Goal: Task Accomplishment & Management: Complete application form

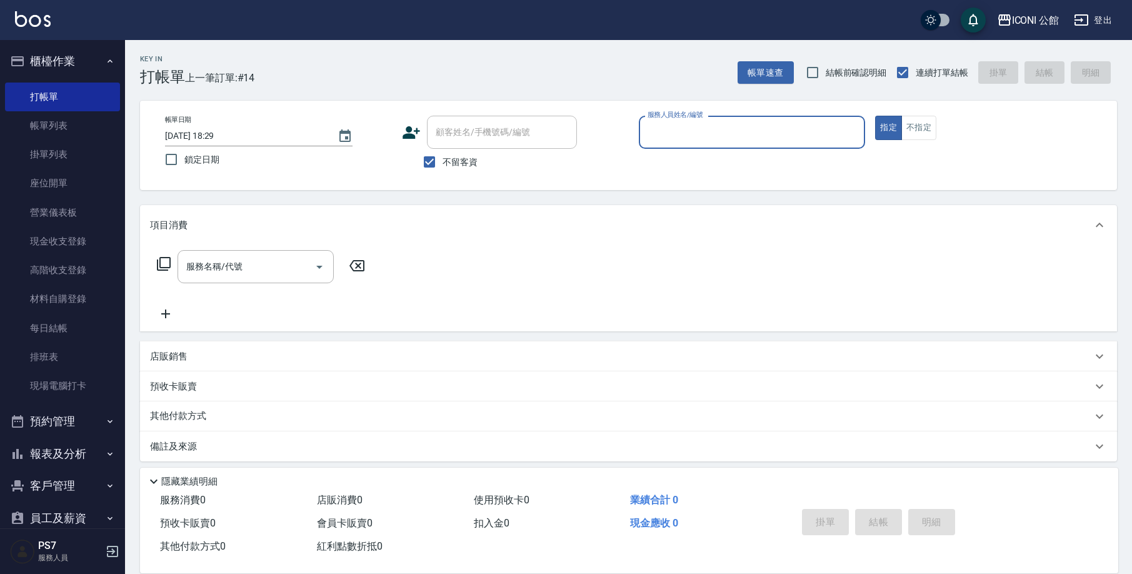
click at [713, 148] on div "服務人員姓名/編號" at bounding box center [752, 132] width 227 height 33
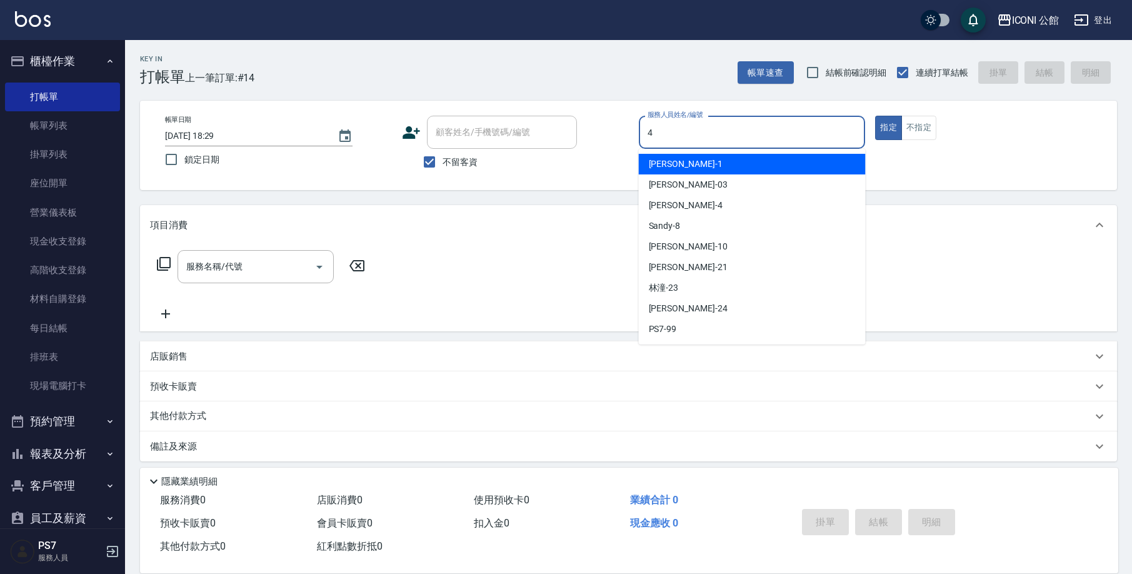
type input "Lina-4"
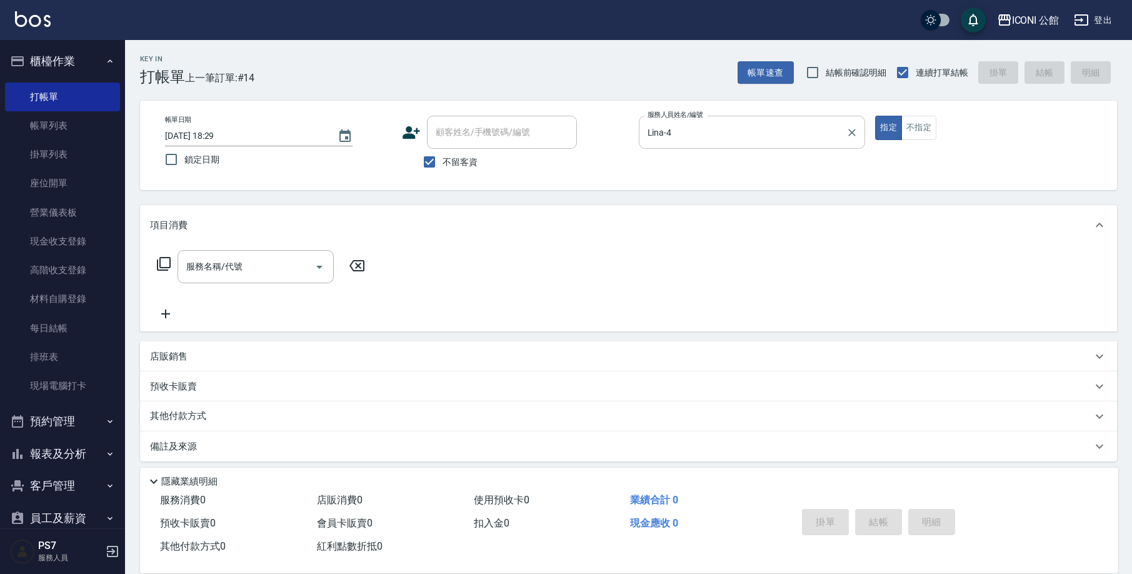
type button "true"
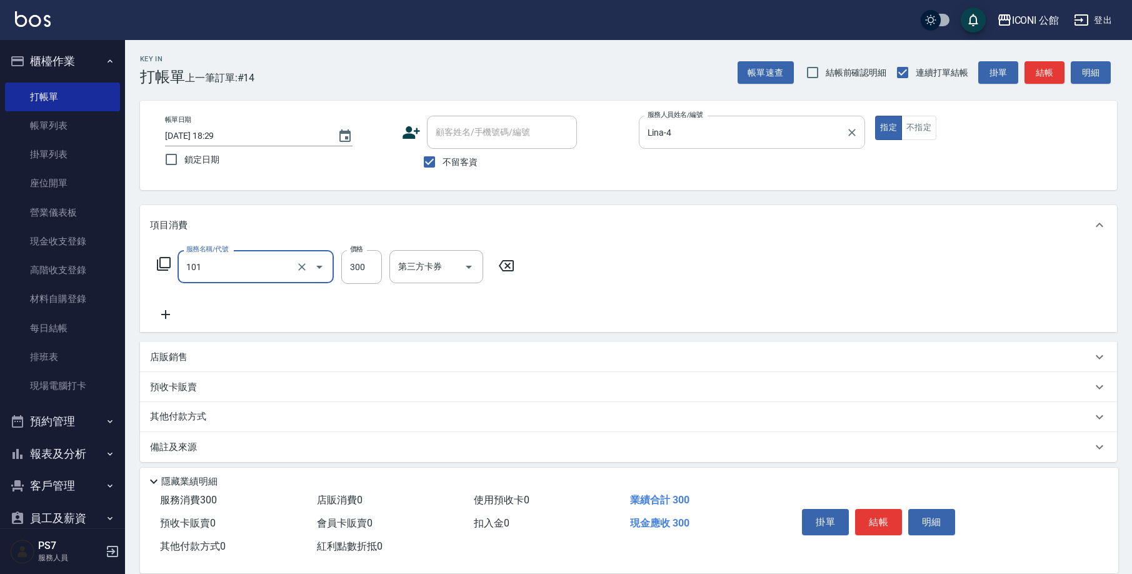
type input "洗髮(101)"
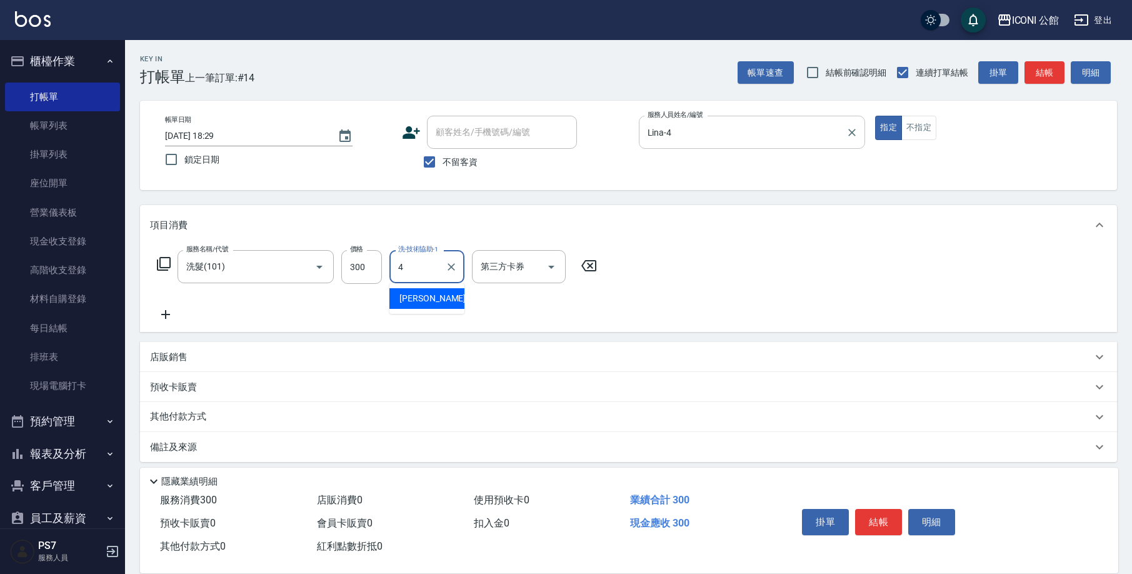
type input "Lina-4"
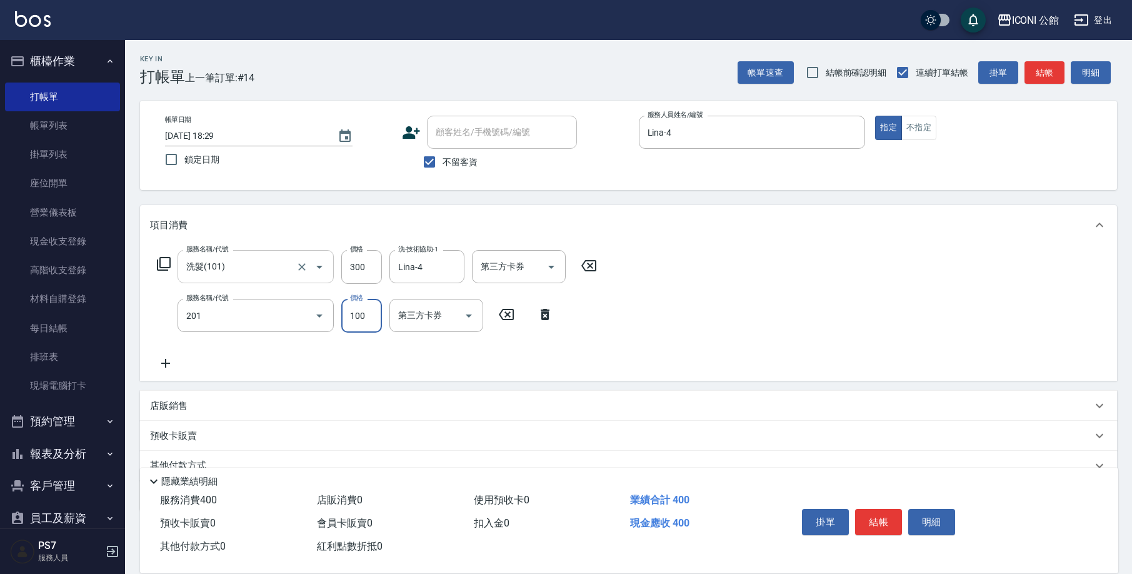
type input "剪瀏(201)"
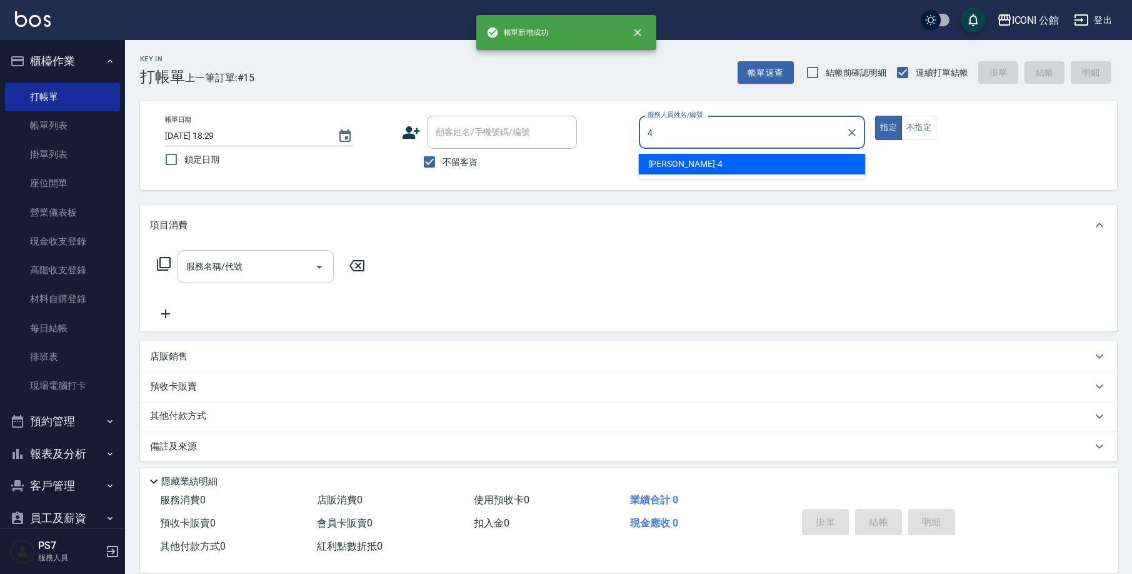
type input "Lina-4"
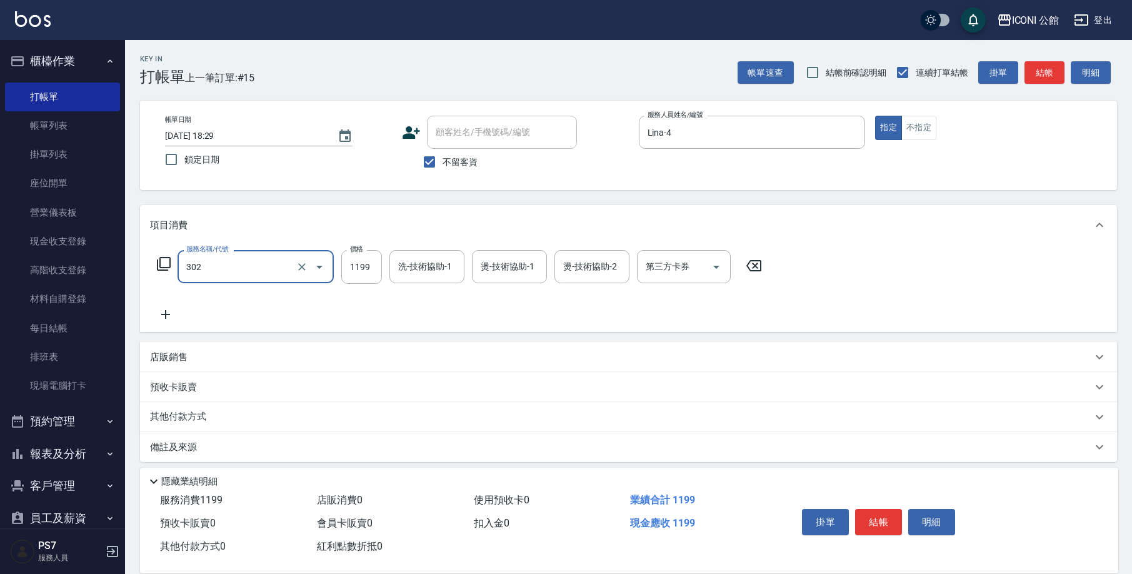
type input "設計燙髮(302)"
type input "4"
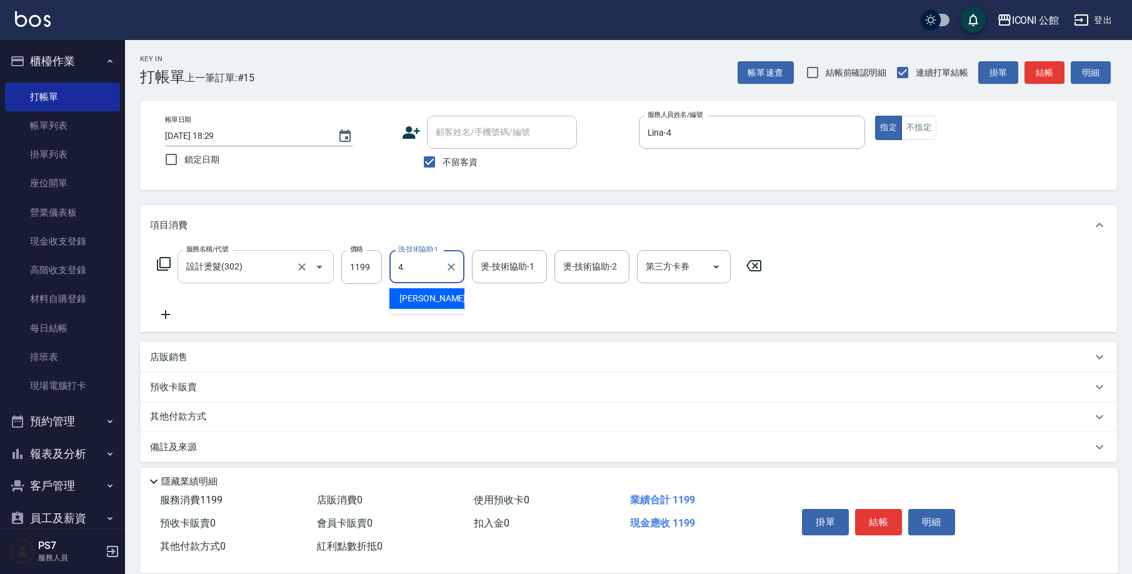
type input "Lina-4"
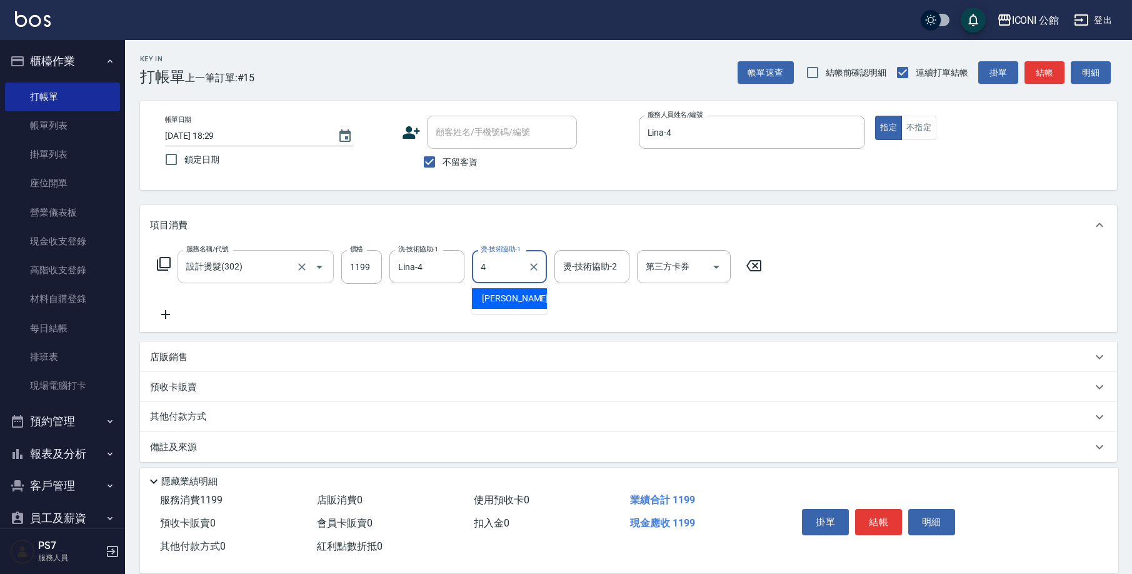
type input "Lina-4"
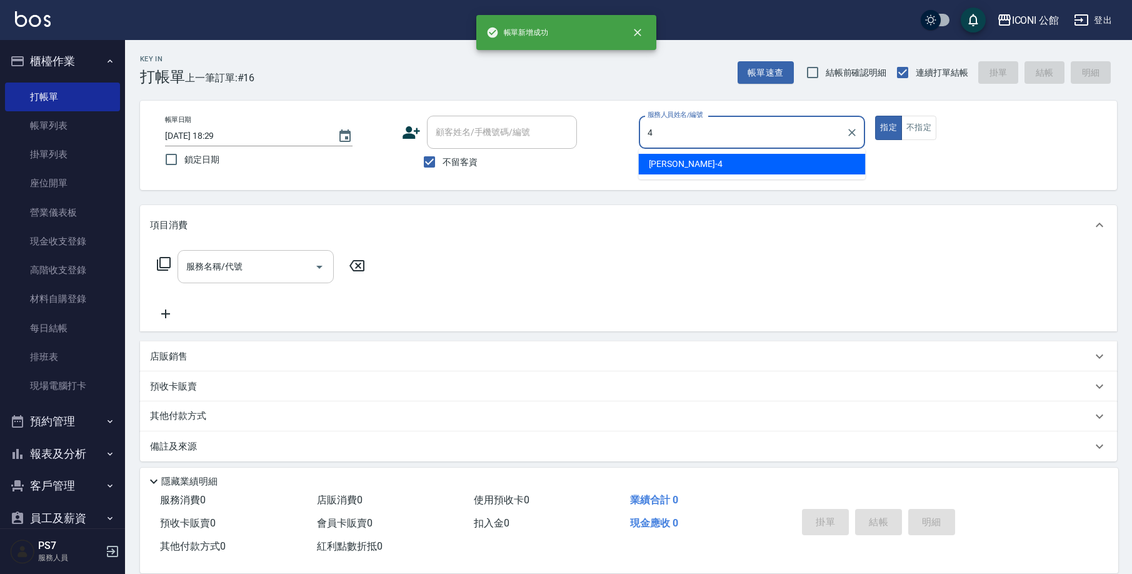
type input "Lina-4"
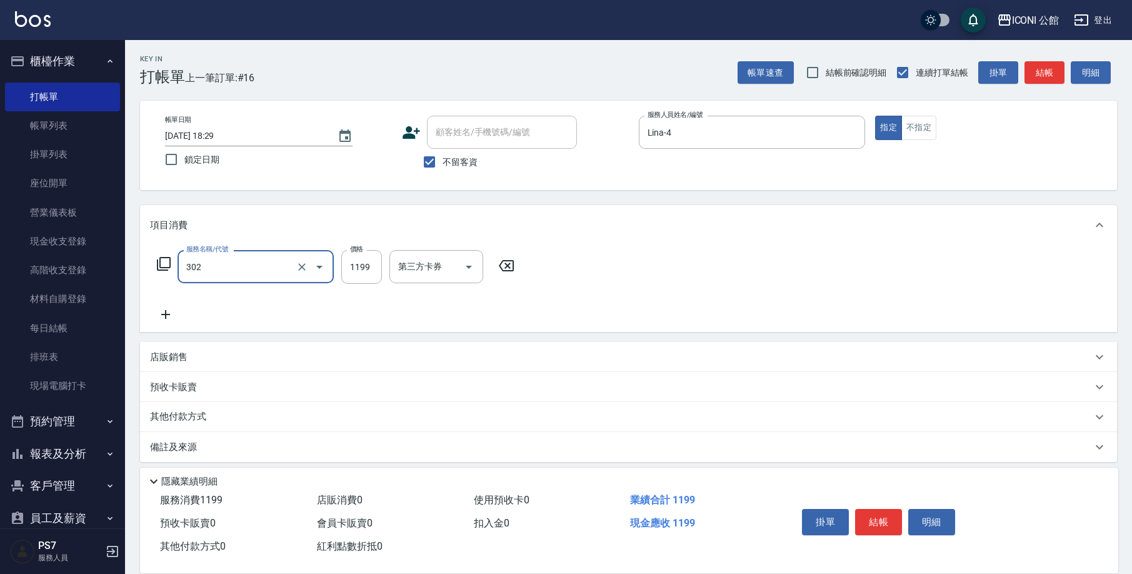
type input "設計燙髮(302)"
type input "1200"
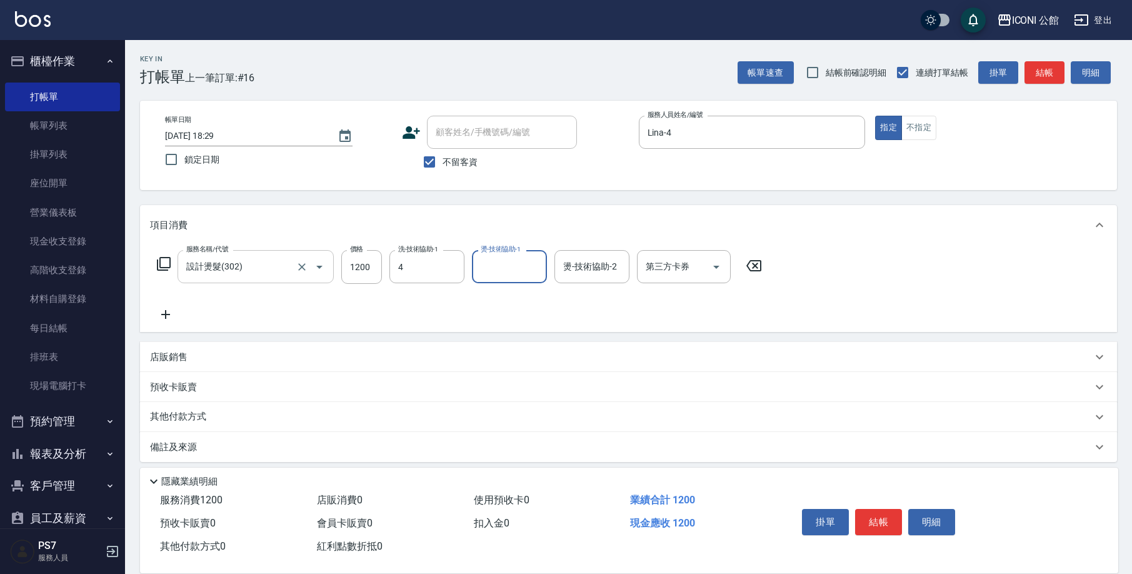
type input "Lina-4"
click at [454, 264] on icon "Clear" at bounding box center [452, 267] width 8 height 8
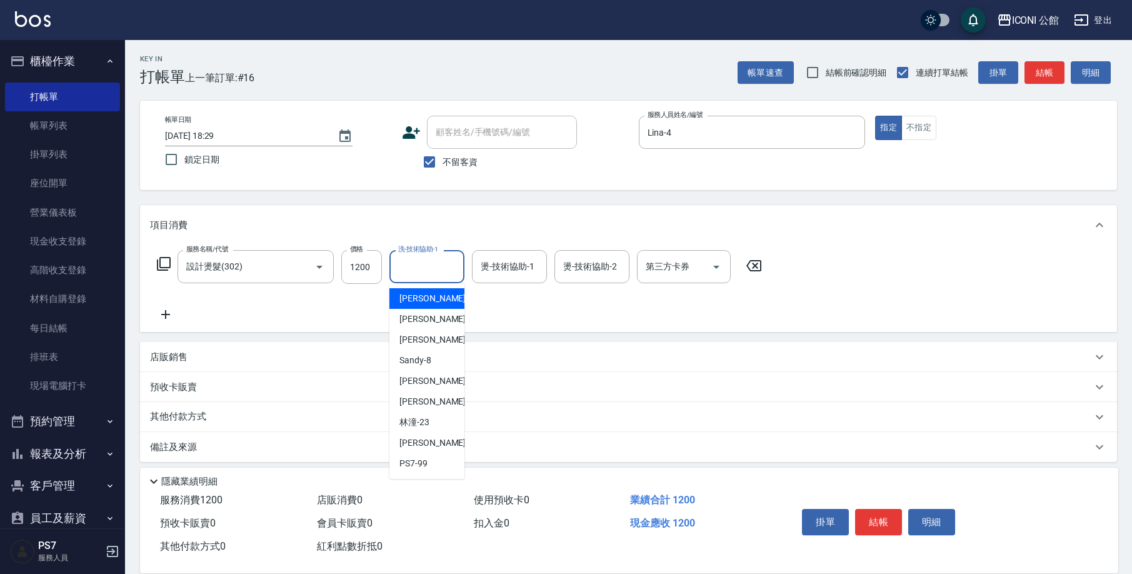
click at [434, 262] on input "洗-技術協助-1" at bounding box center [427, 267] width 64 height 22
type input "2"
type input "[PERSON_NAME]-21"
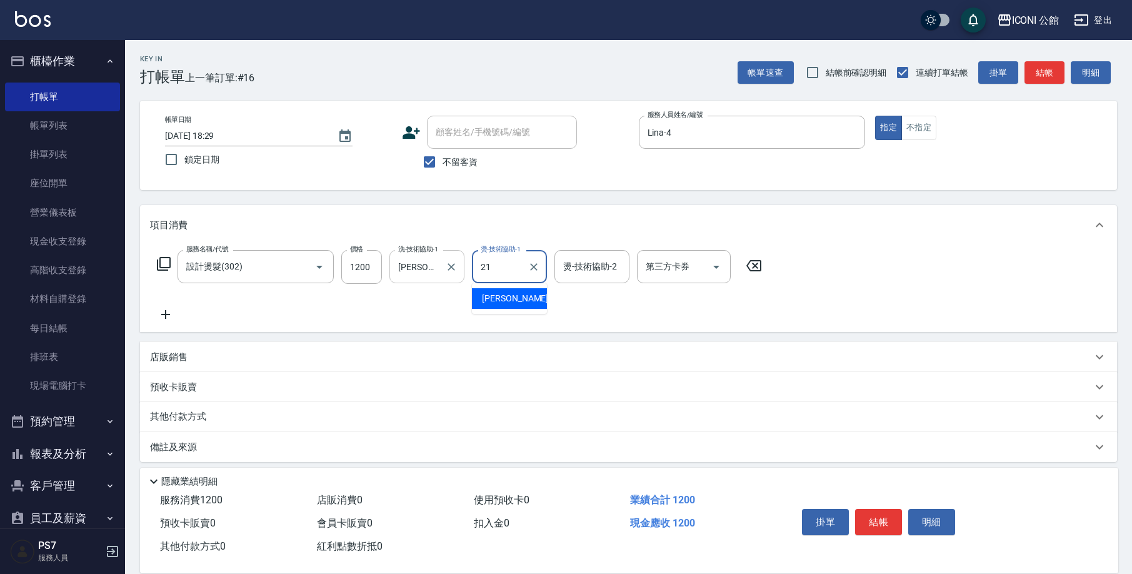
type input "[PERSON_NAME]-21"
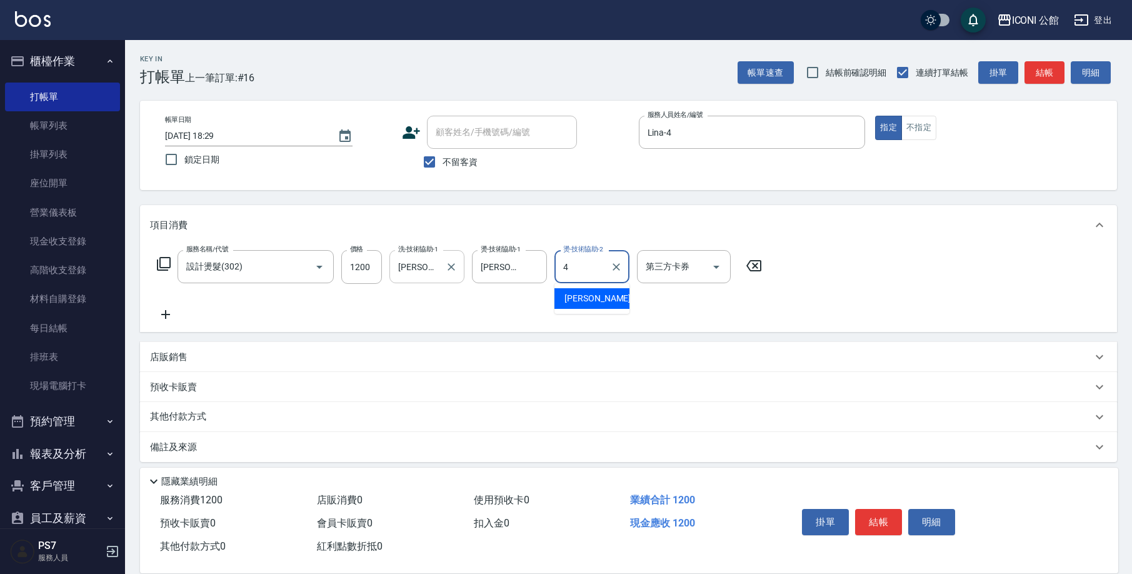
type input "Lina-4"
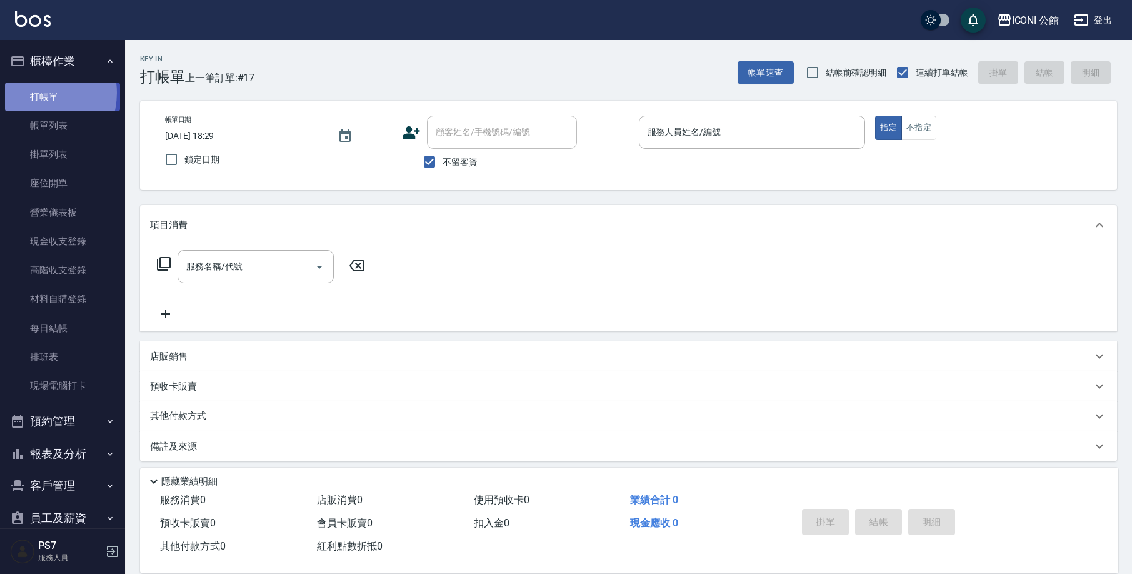
click at [35, 93] on link "打帳單" at bounding box center [62, 97] width 115 height 29
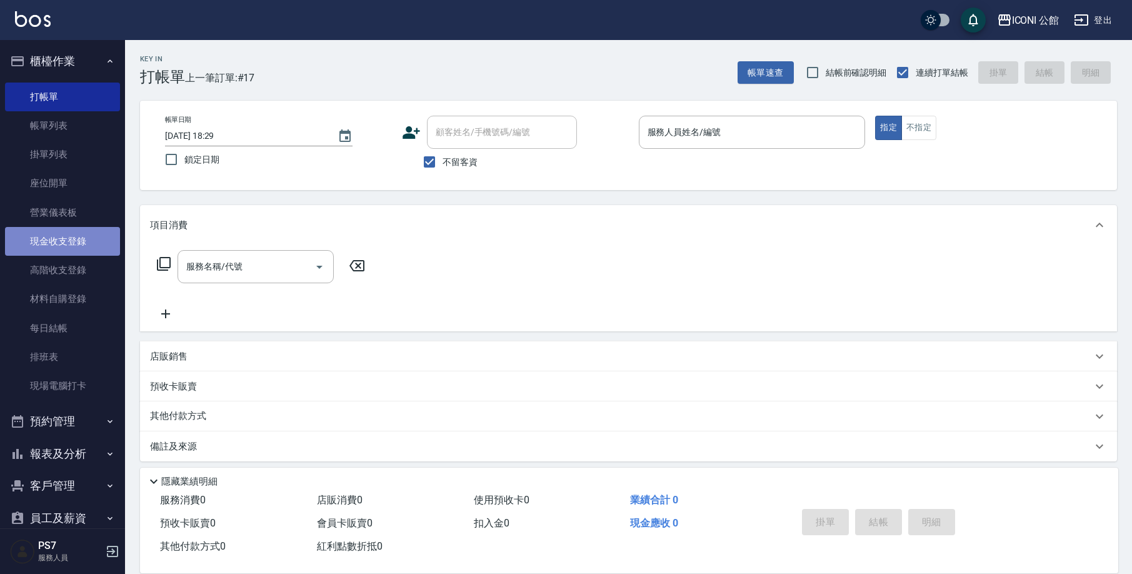
click at [84, 242] on link "現金收支登錄" at bounding box center [62, 241] width 115 height 29
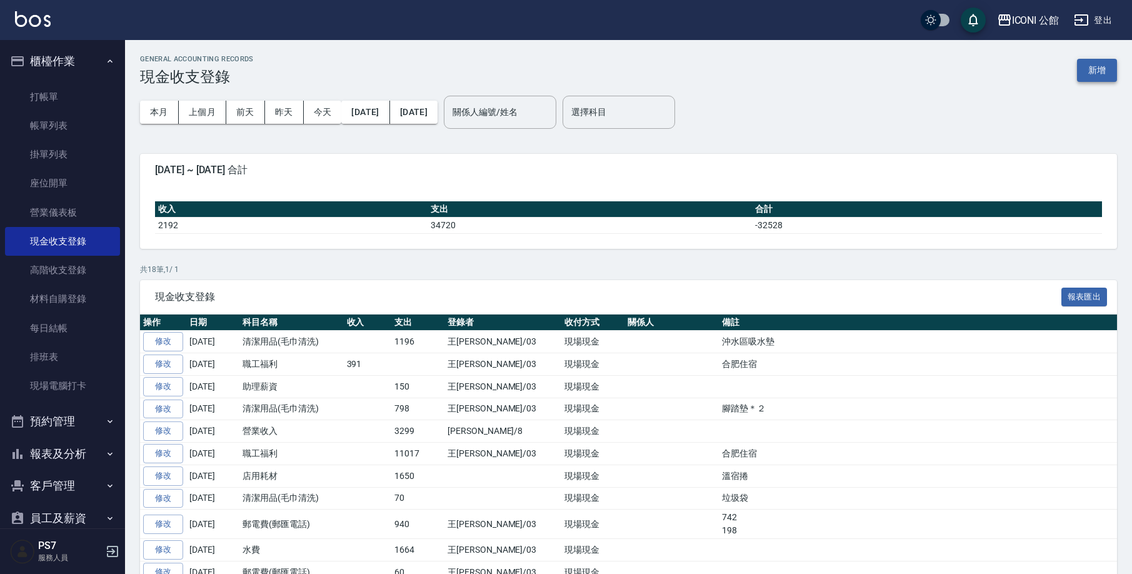
click at [1101, 72] on button "新增" at bounding box center [1097, 70] width 40 height 23
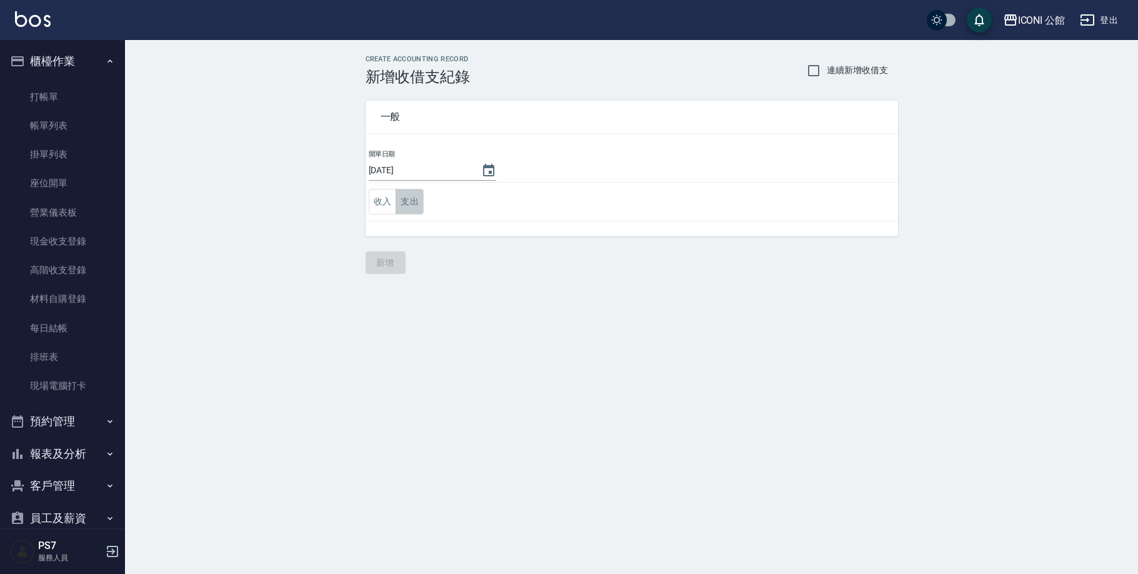
click at [404, 205] on button "支出" at bounding box center [410, 202] width 28 height 26
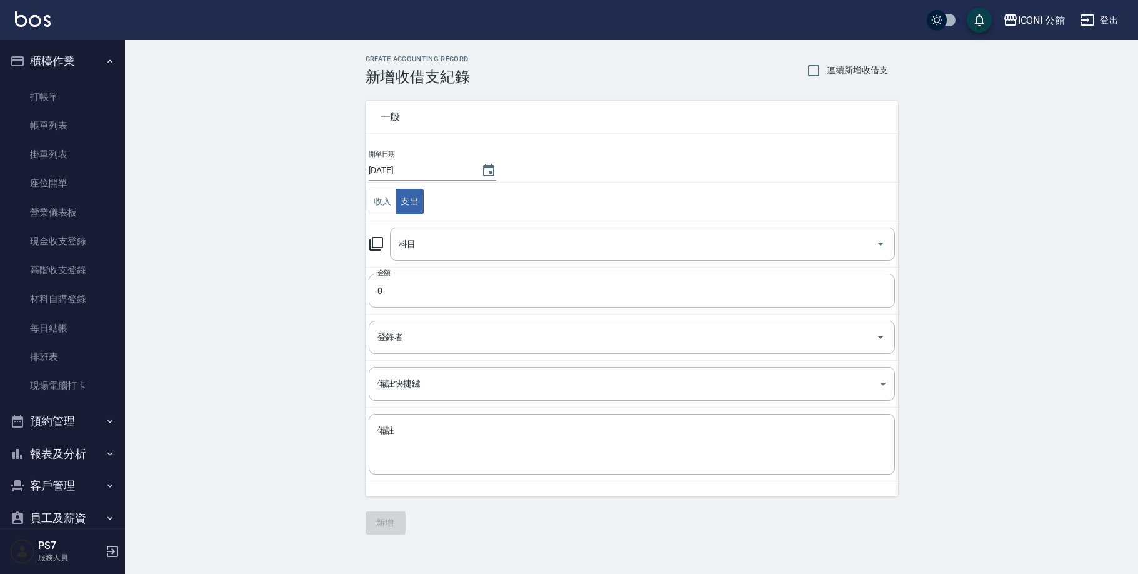
click at [374, 243] on icon at bounding box center [376, 243] width 15 height 15
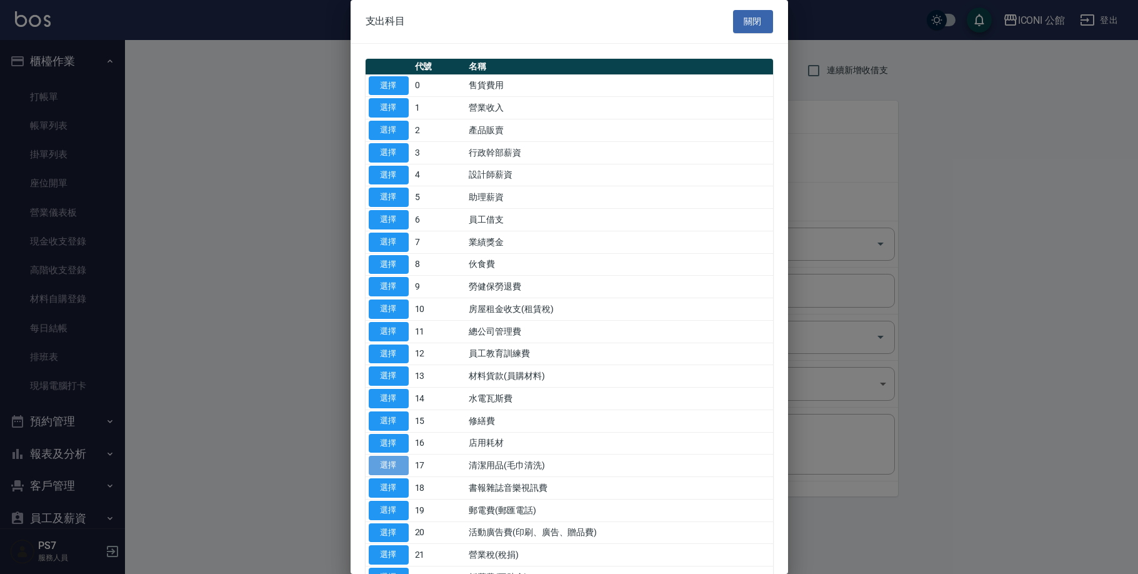
click at [399, 460] on button "選擇" at bounding box center [389, 465] width 40 height 19
type input "17 清潔用品(毛巾清洗)"
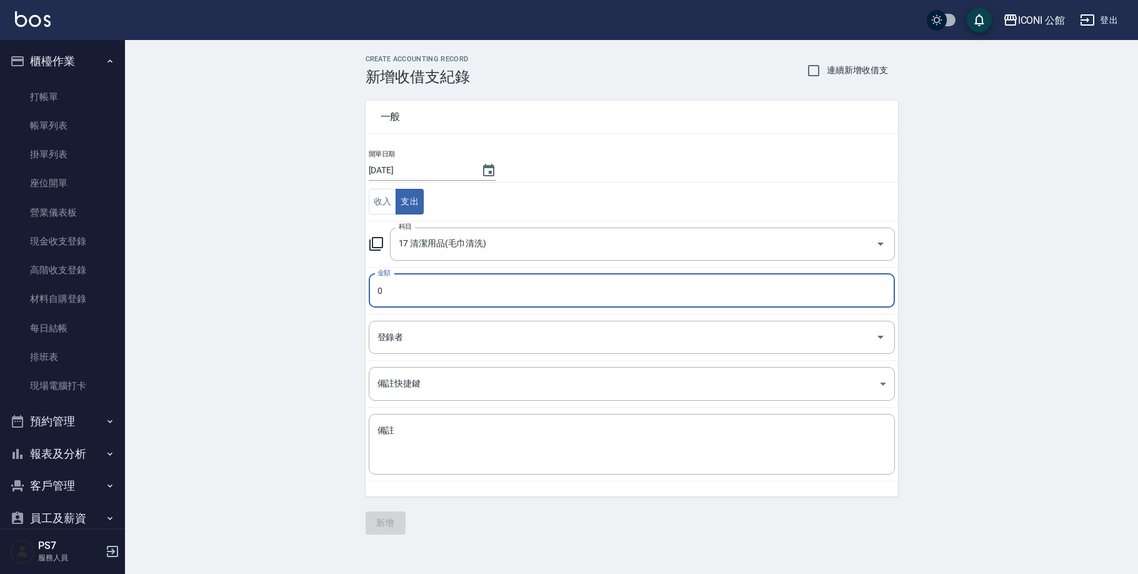
click at [409, 284] on input "0" at bounding box center [632, 291] width 526 height 34
type input "01240"
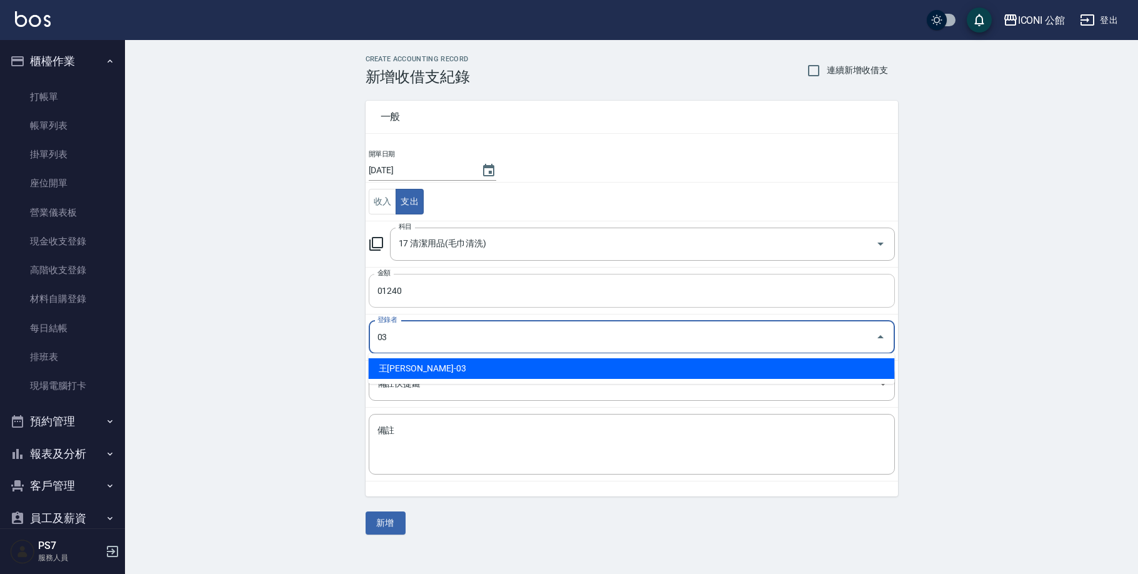
type input "王[PERSON_NAME]-03"
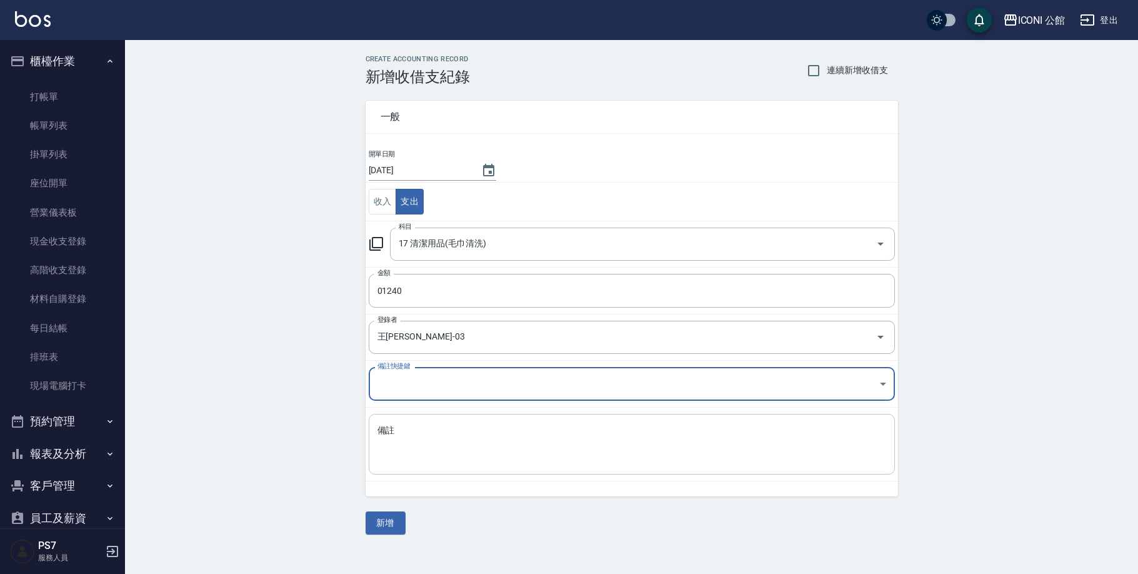
click at [382, 446] on textarea "備註" at bounding box center [632, 444] width 509 height 40
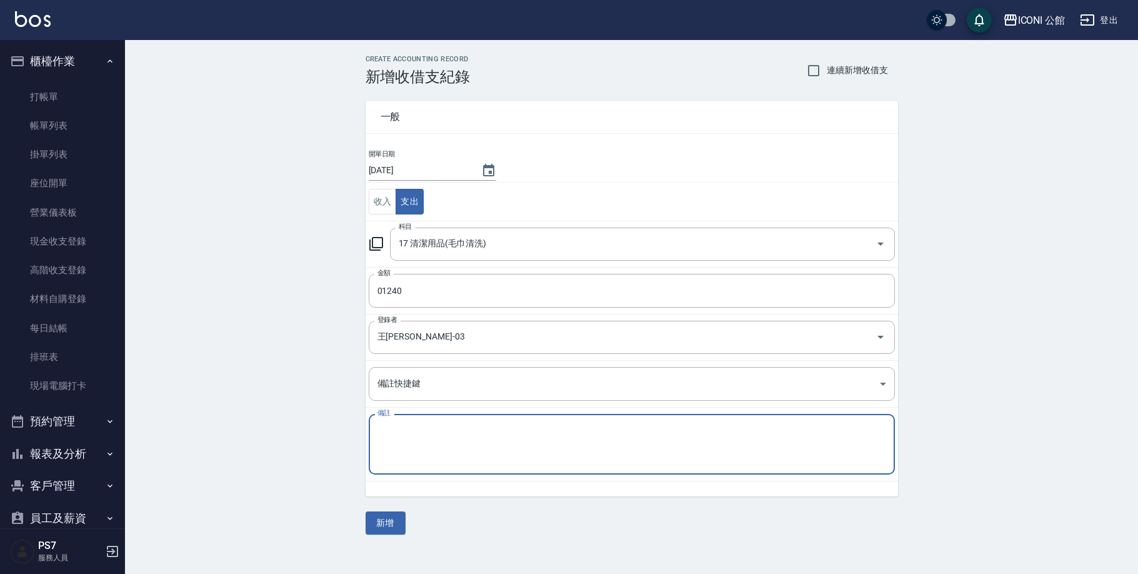
click at [445, 454] on textarea "備註" at bounding box center [632, 444] width 509 height 40
type textarea "大捲衛生紙"
click at [386, 507] on div "一般 開單日期 [DATE] 收入 支出 科目 17 清潔用品(毛巾清洗) 科目 金額 01240 金額 登錄者 王[PERSON_NAME]-03 登錄者 …" at bounding box center [632, 310] width 533 height 449
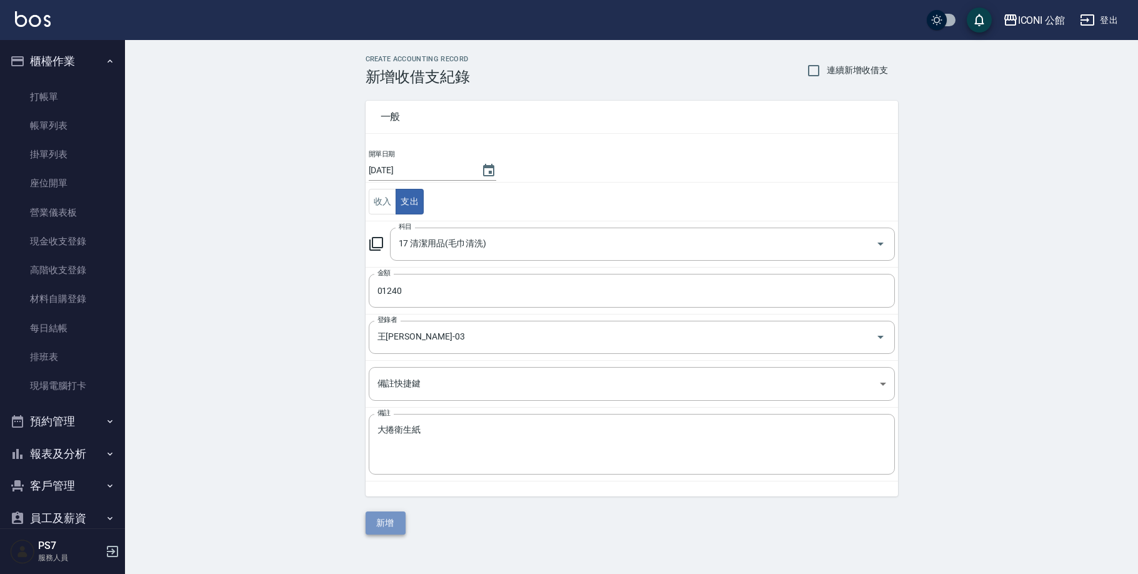
click at [394, 519] on button "新增" at bounding box center [386, 522] width 40 height 23
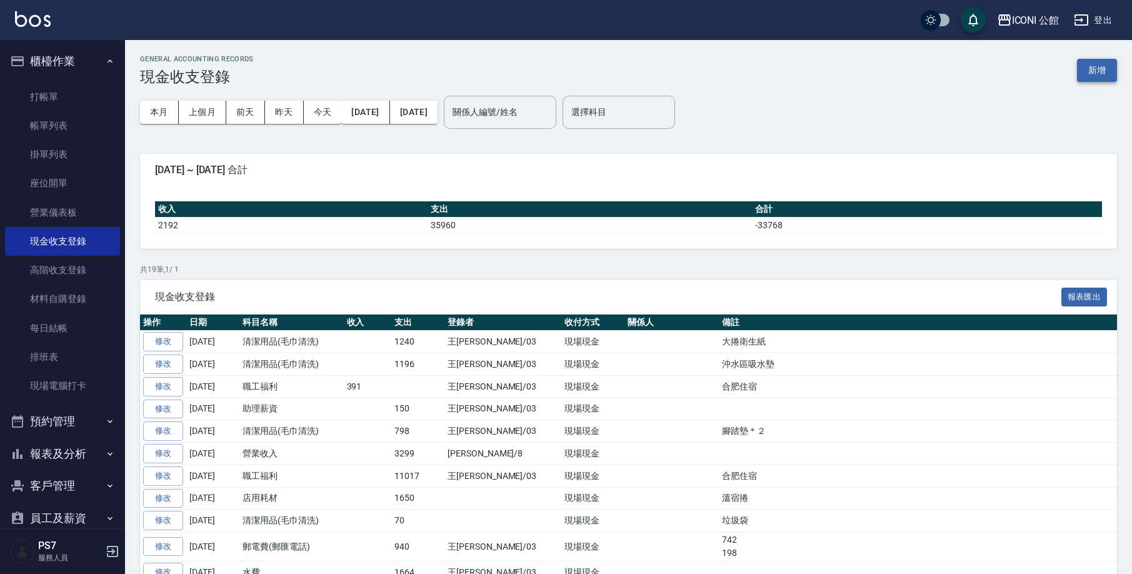
click at [1103, 69] on button "新增" at bounding box center [1097, 70] width 40 height 23
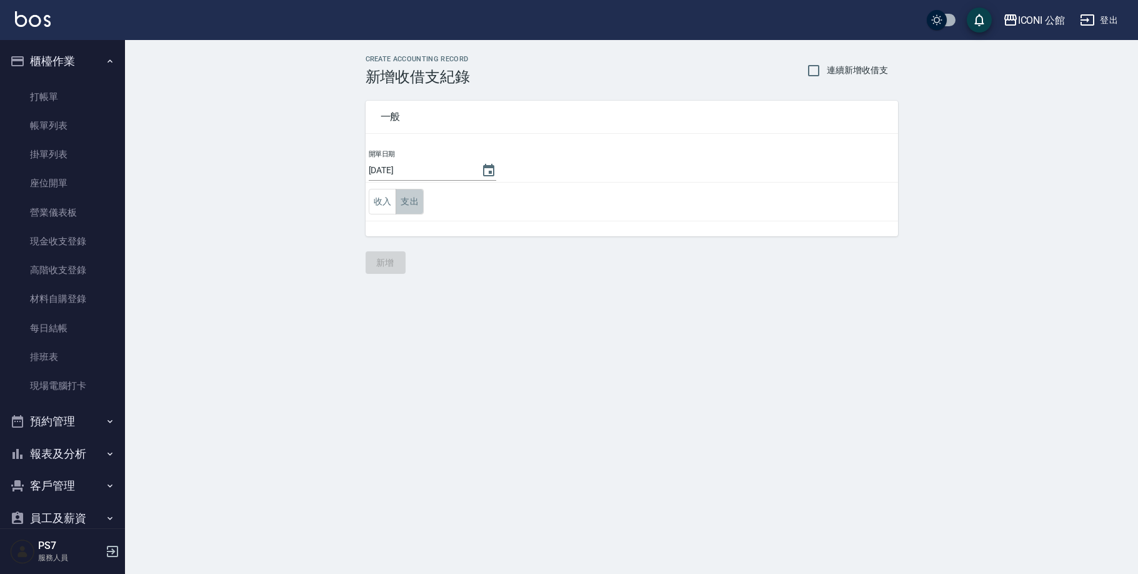
click at [418, 207] on button "支出" at bounding box center [410, 202] width 28 height 26
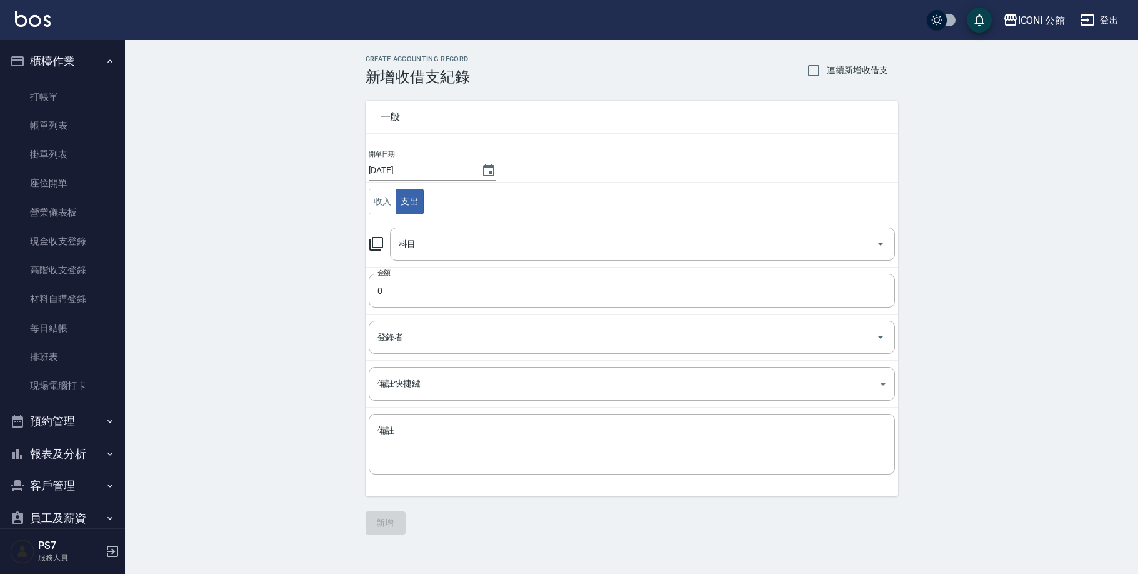
click at [375, 241] on icon at bounding box center [376, 243] width 15 height 15
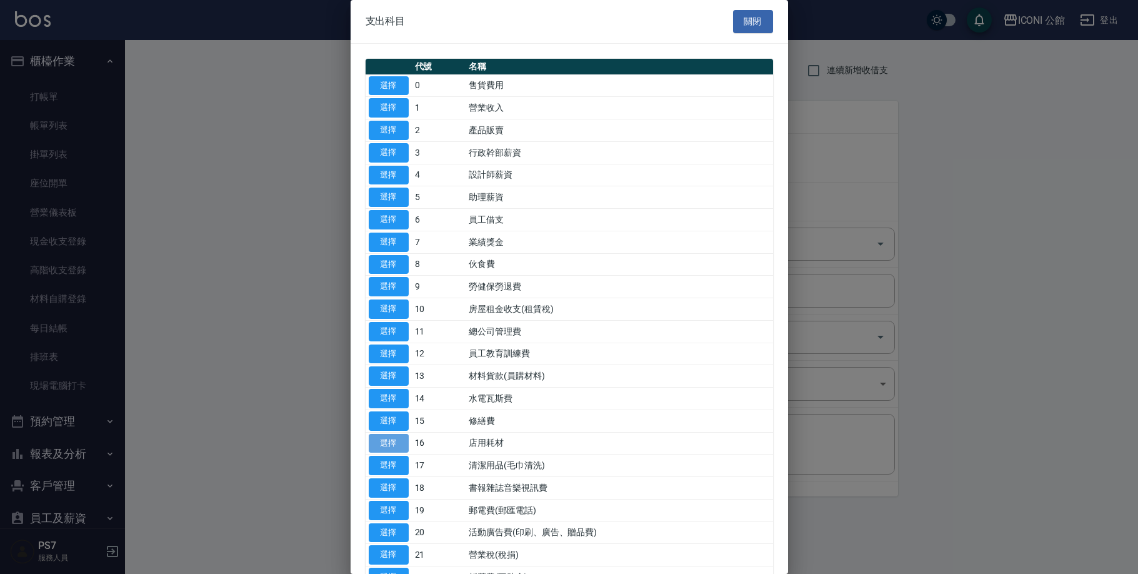
click at [386, 434] on button "選擇" at bounding box center [389, 443] width 40 height 19
type input "16 店用耗材"
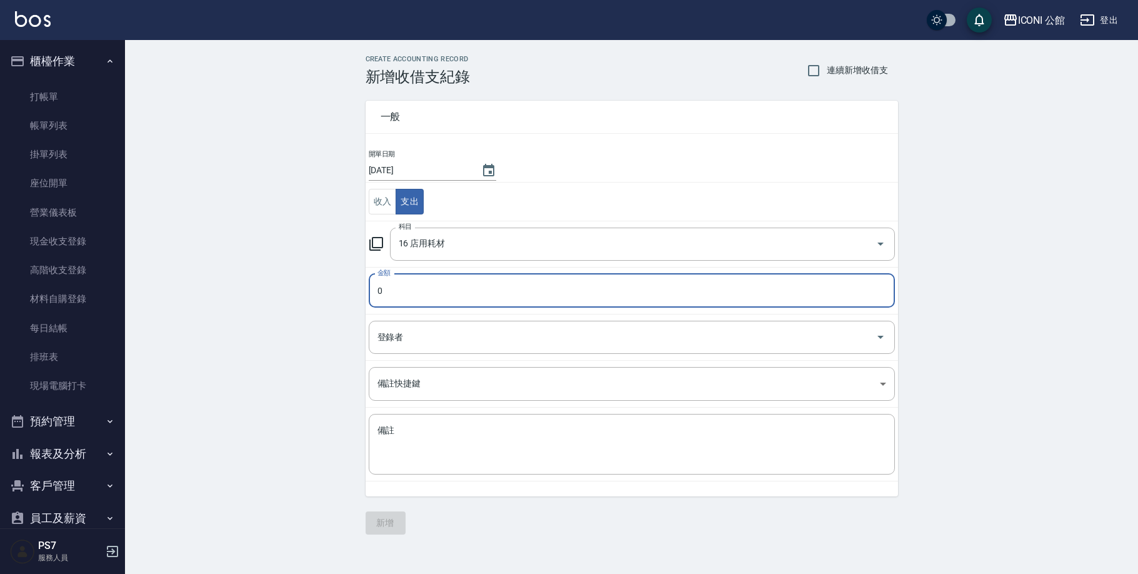
click at [439, 296] on input "0" at bounding box center [632, 291] width 526 height 34
type input "0"
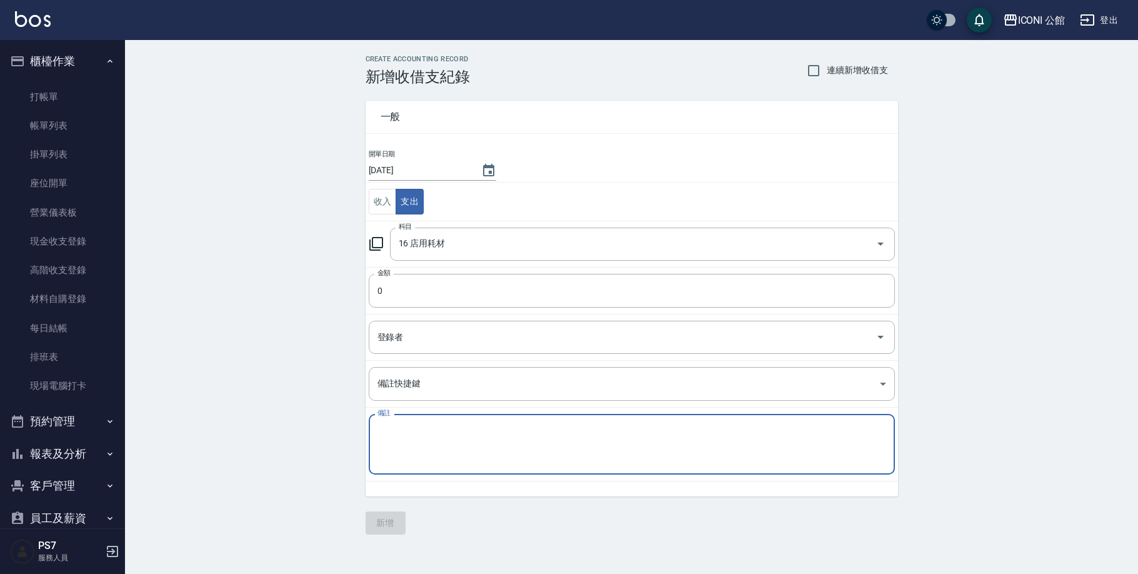
click at [468, 459] on textarea "備註" at bounding box center [632, 444] width 509 height 40
type textarea "日本卷"
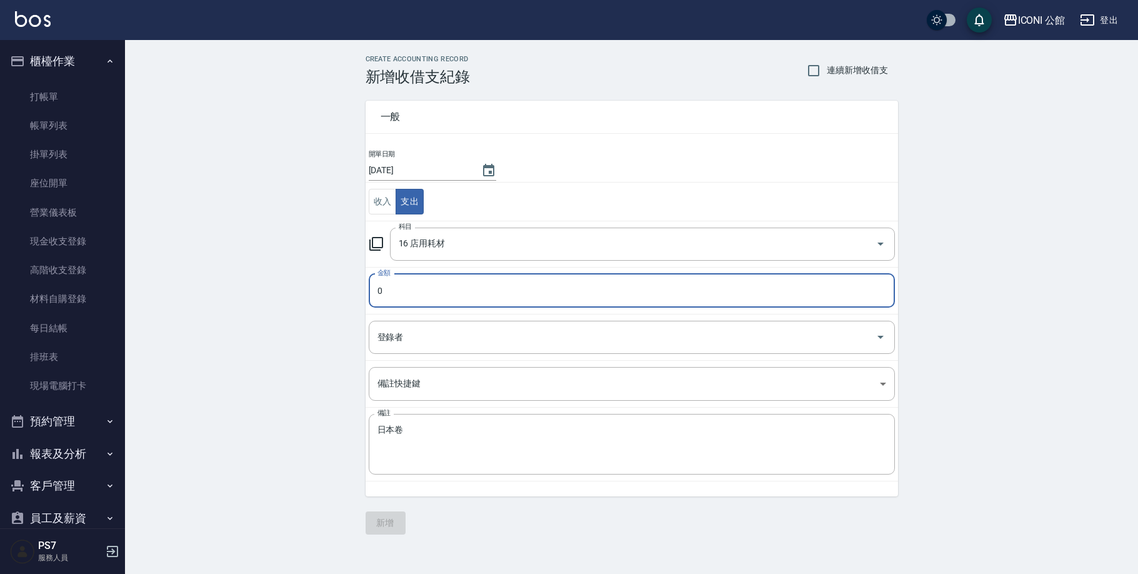
click at [427, 294] on input "0" at bounding box center [632, 291] width 526 height 34
type input "0240"
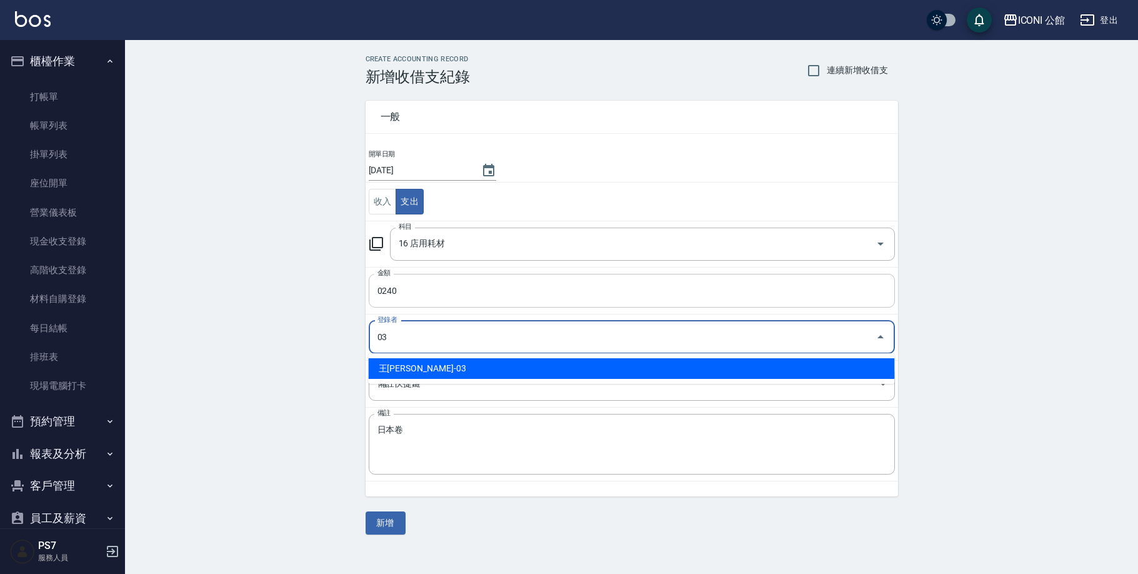
type input "王[PERSON_NAME]-03"
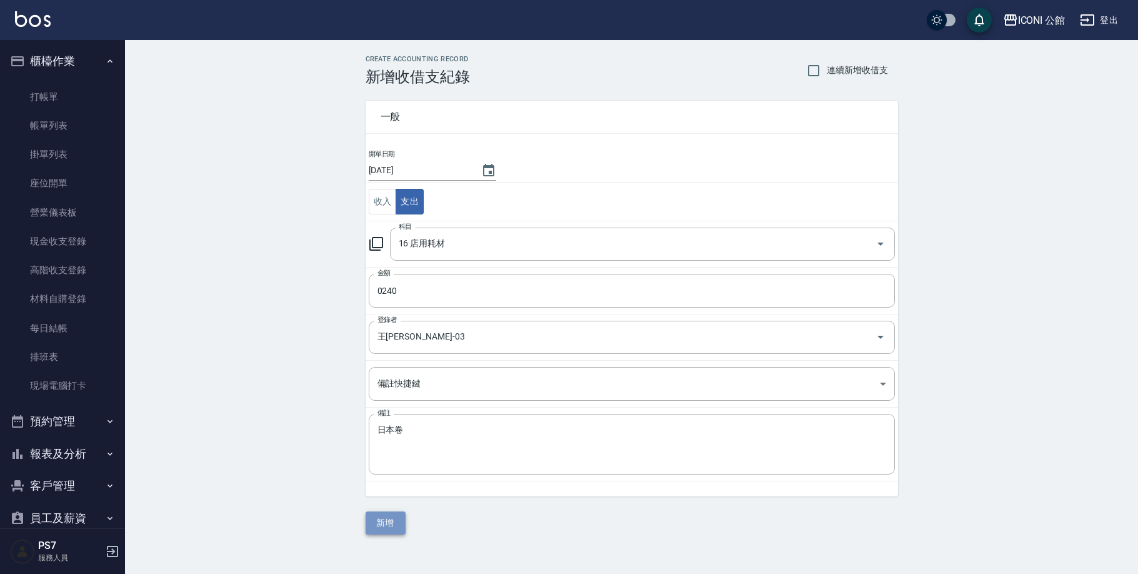
click at [400, 528] on button "新增" at bounding box center [386, 522] width 40 height 23
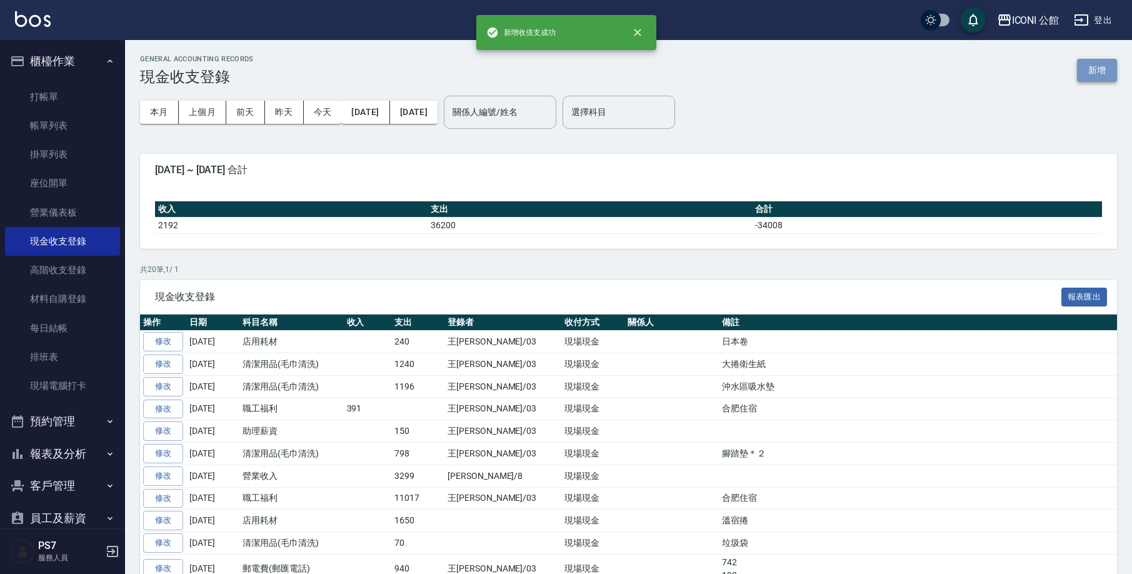
click at [1108, 74] on button "新增" at bounding box center [1097, 70] width 40 height 23
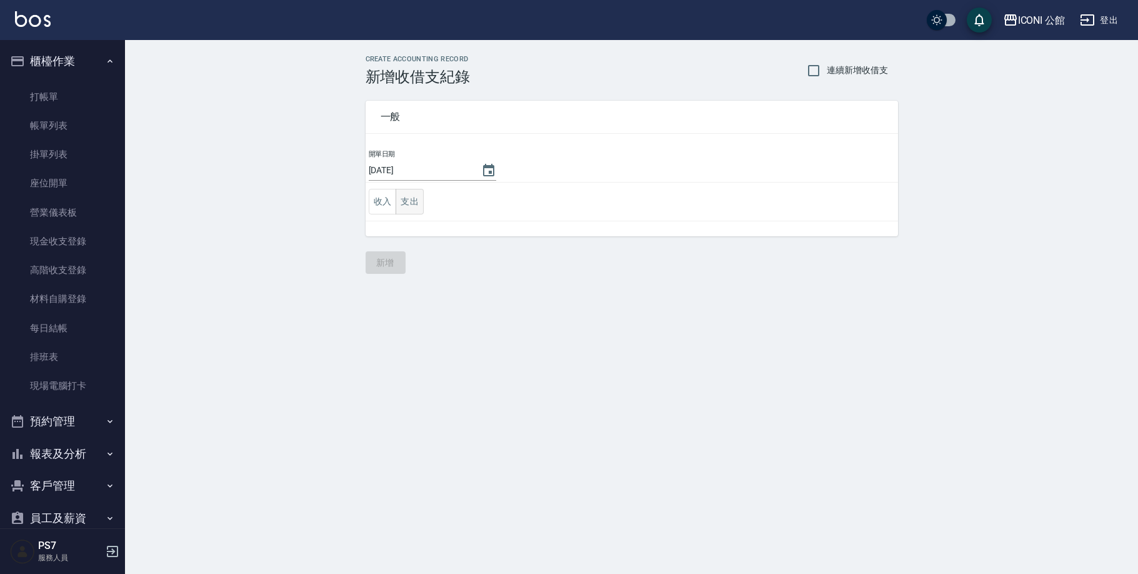
click at [402, 195] on button "支出" at bounding box center [410, 202] width 28 height 26
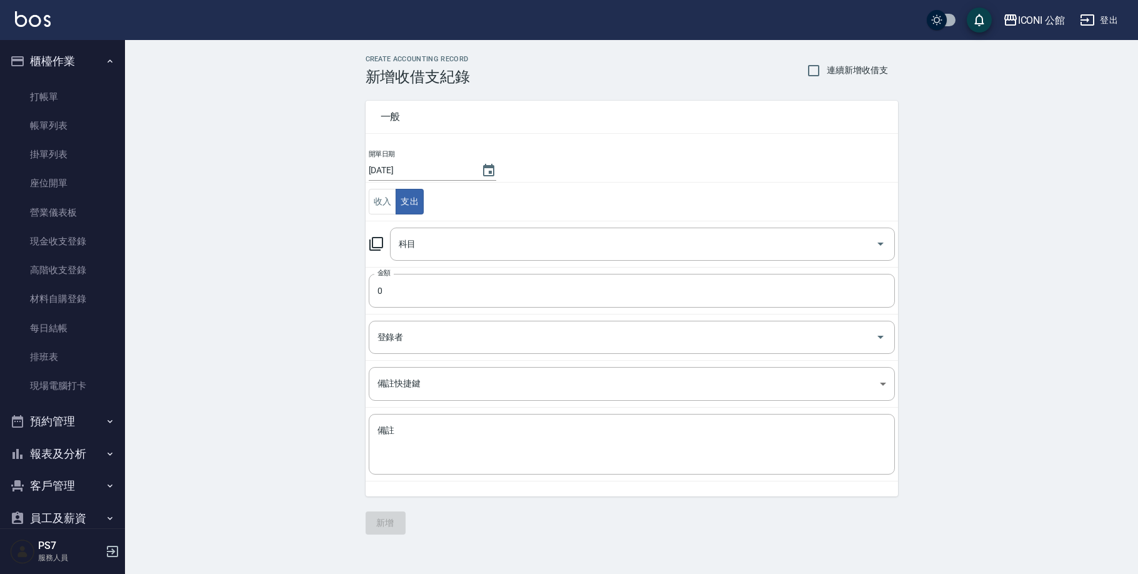
click at [378, 246] on icon at bounding box center [376, 243] width 15 height 15
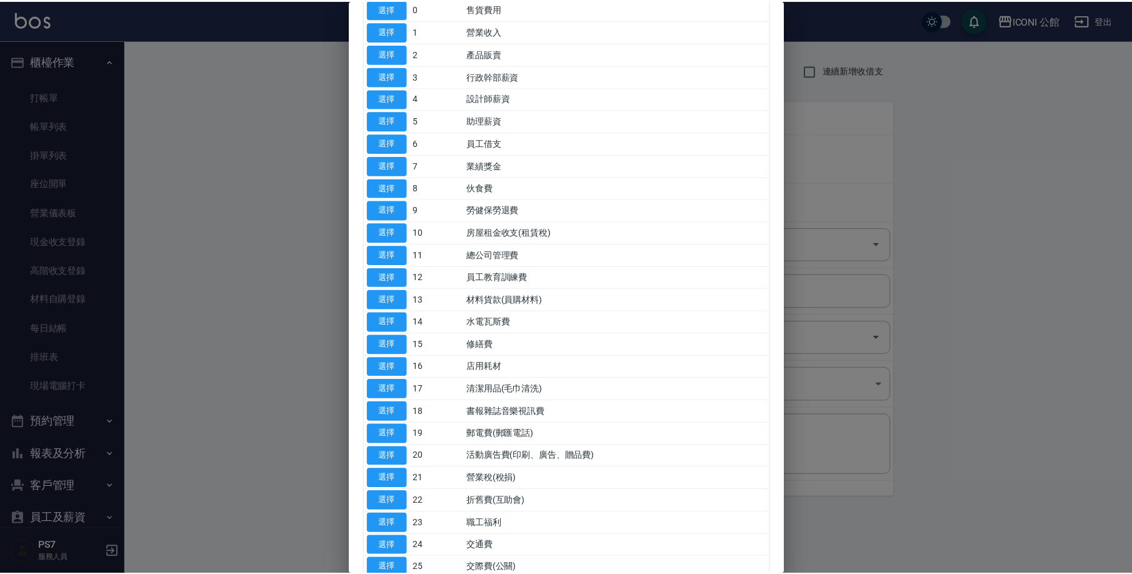
scroll to position [124, 0]
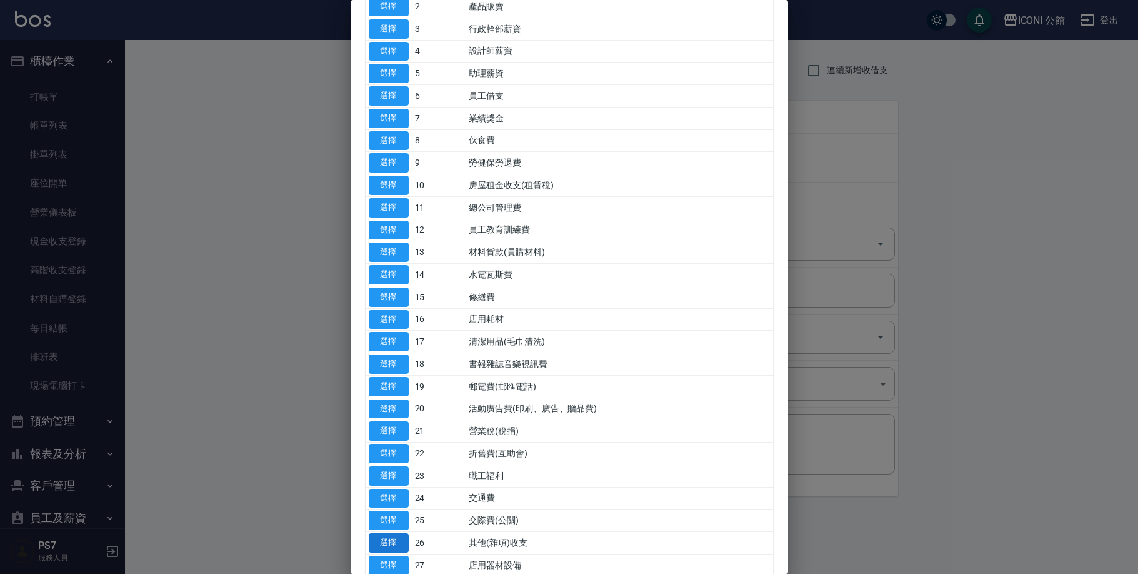
click at [389, 533] on button "選擇" at bounding box center [389, 542] width 40 height 19
type input "26 其他(雜項)收支"
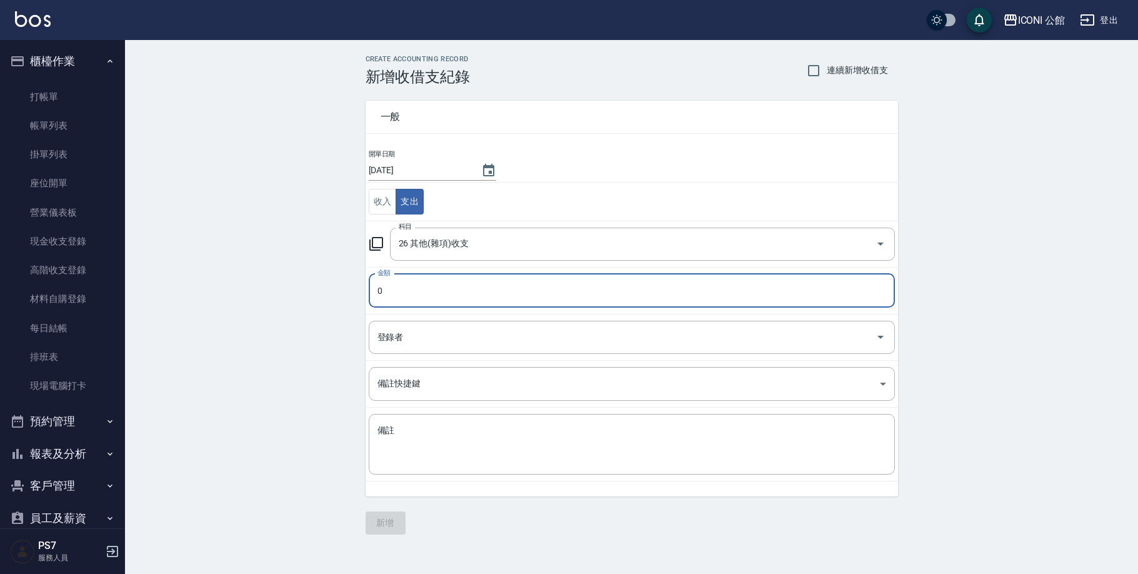
click at [412, 283] on input "0" at bounding box center [632, 291] width 526 height 34
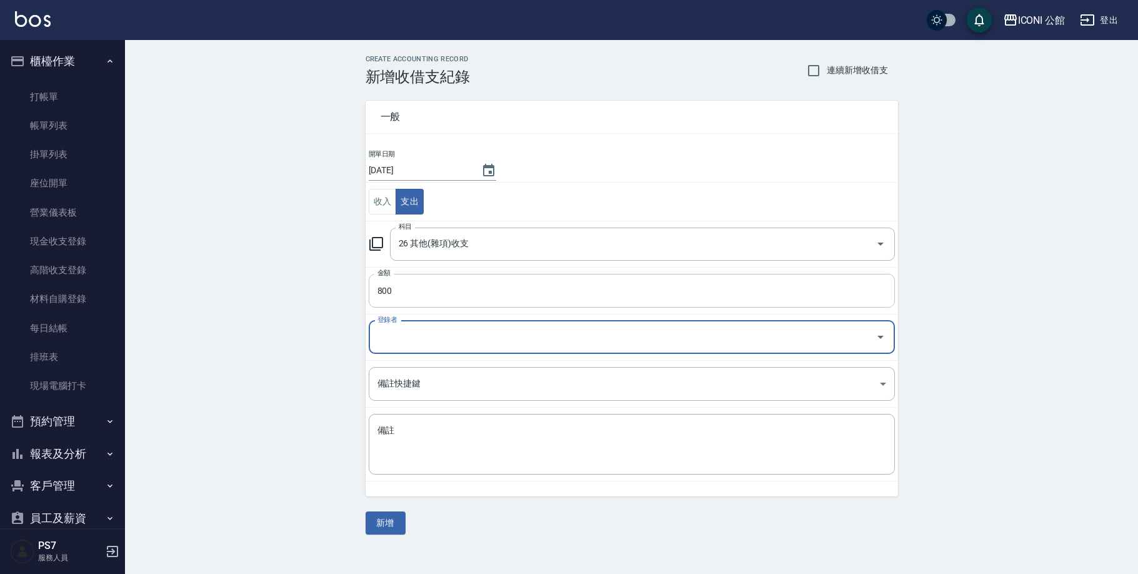
click at [423, 284] on input "800" at bounding box center [632, 291] width 526 height 34
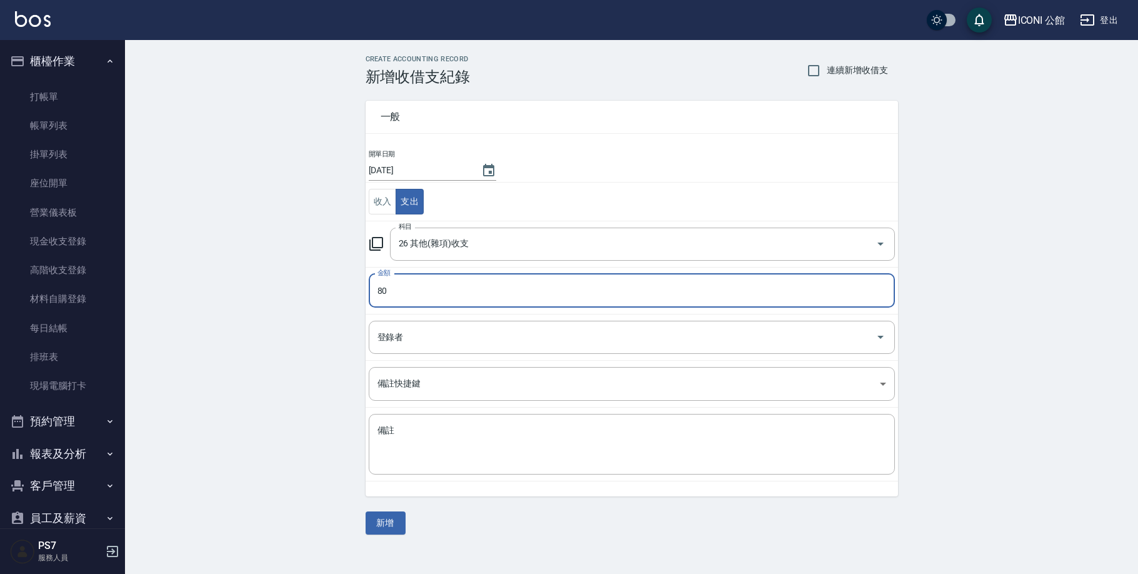
type input "80"
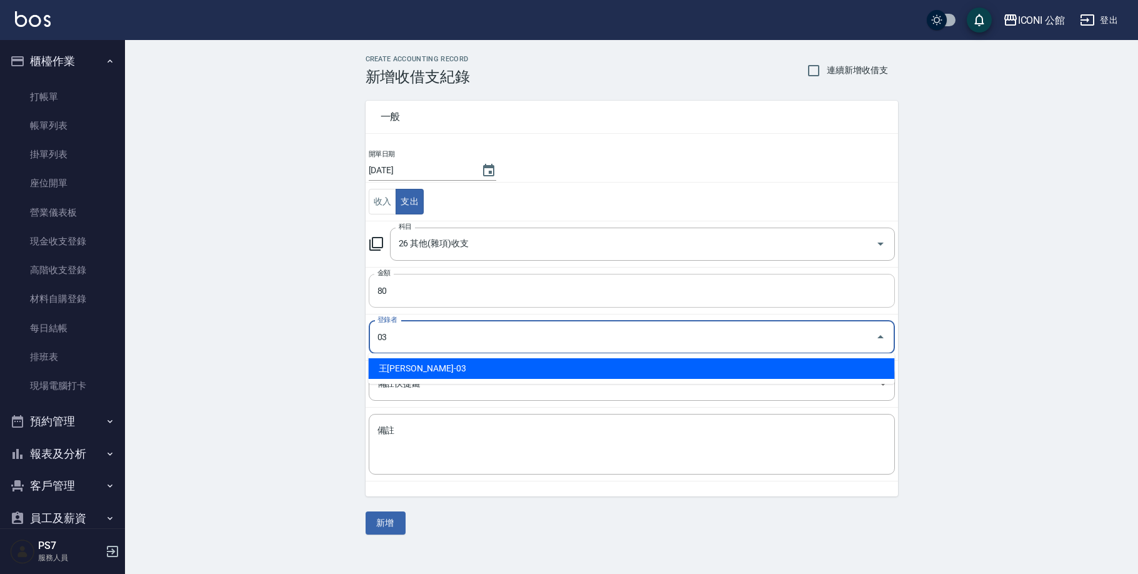
type input "王[PERSON_NAME]-03"
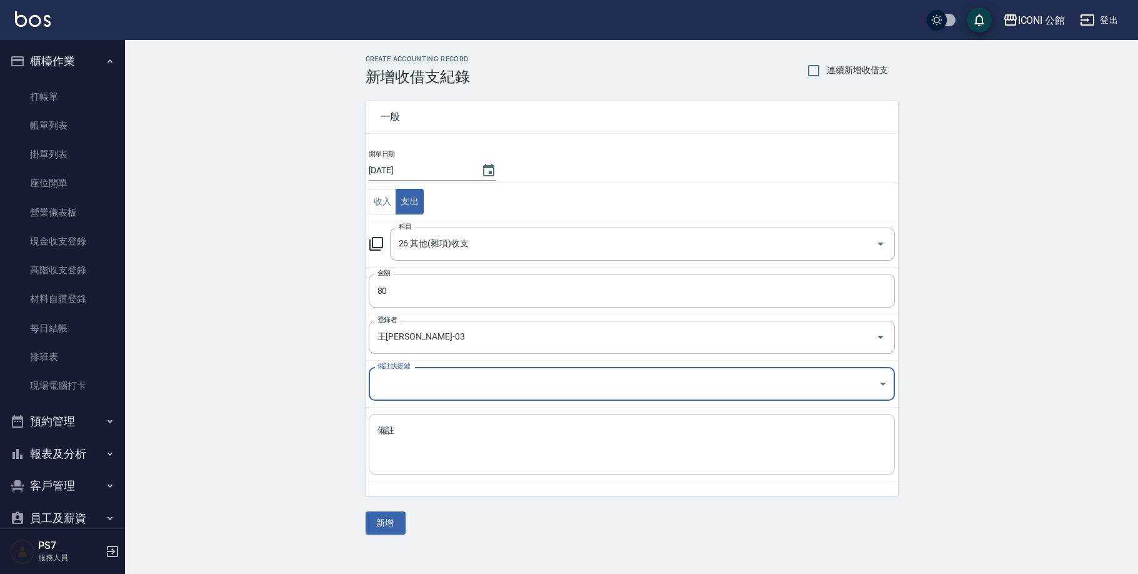
click at [478, 424] on textarea "備註" at bounding box center [632, 444] width 509 height 40
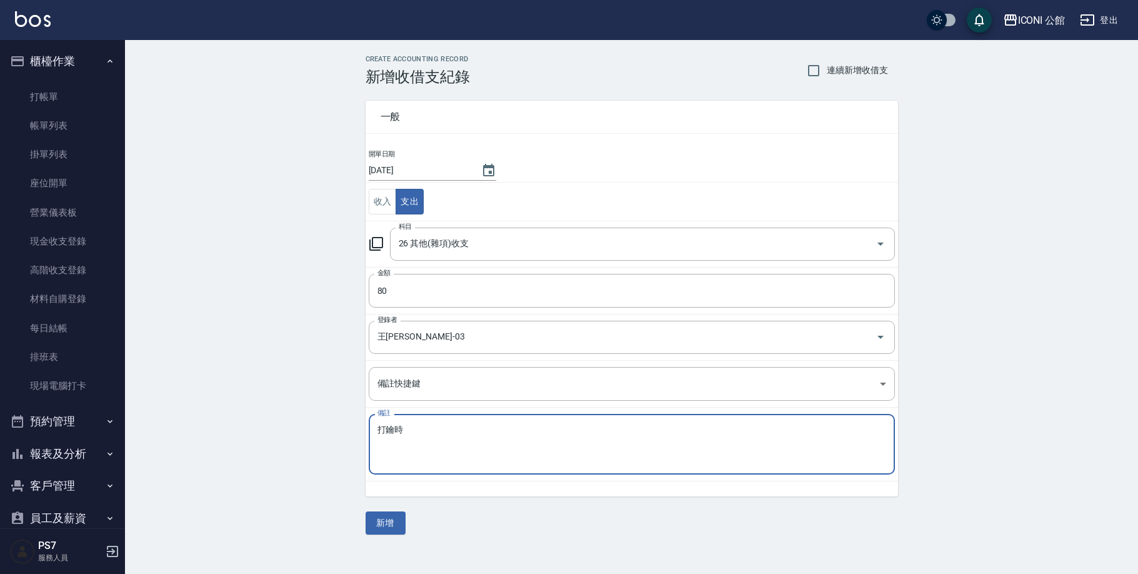
click at [577, 207] on td "收入 支出" at bounding box center [632, 202] width 533 height 39
click at [433, 424] on textarea "打鑰時" at bounding box center [632, 444] width 509 height 40
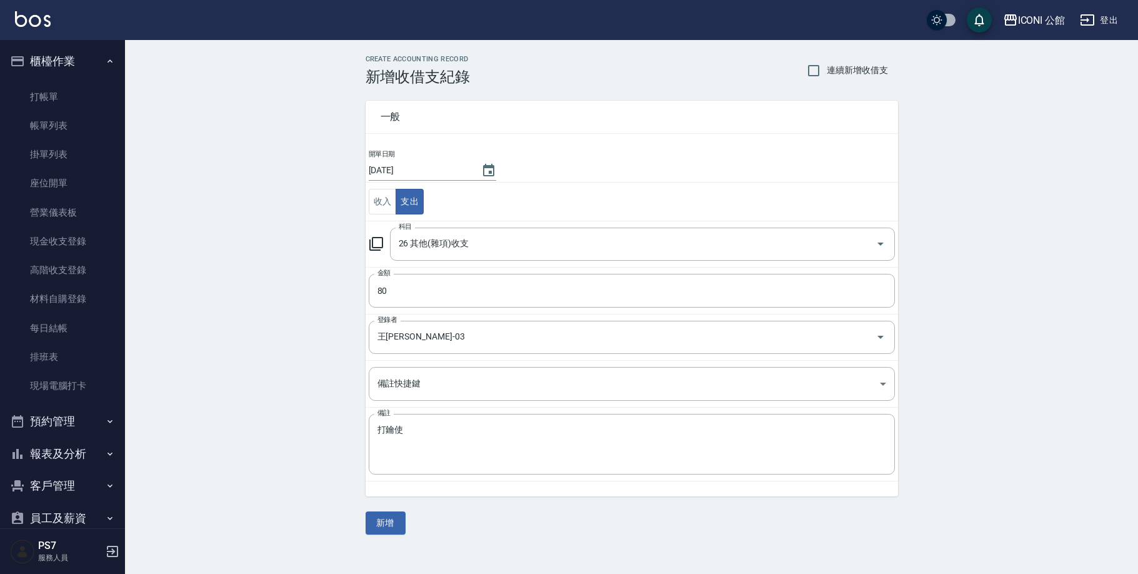
click at [572, 179] on td "開單日期 [DATE]" at bounding box center [632, 166] width 533 height 34
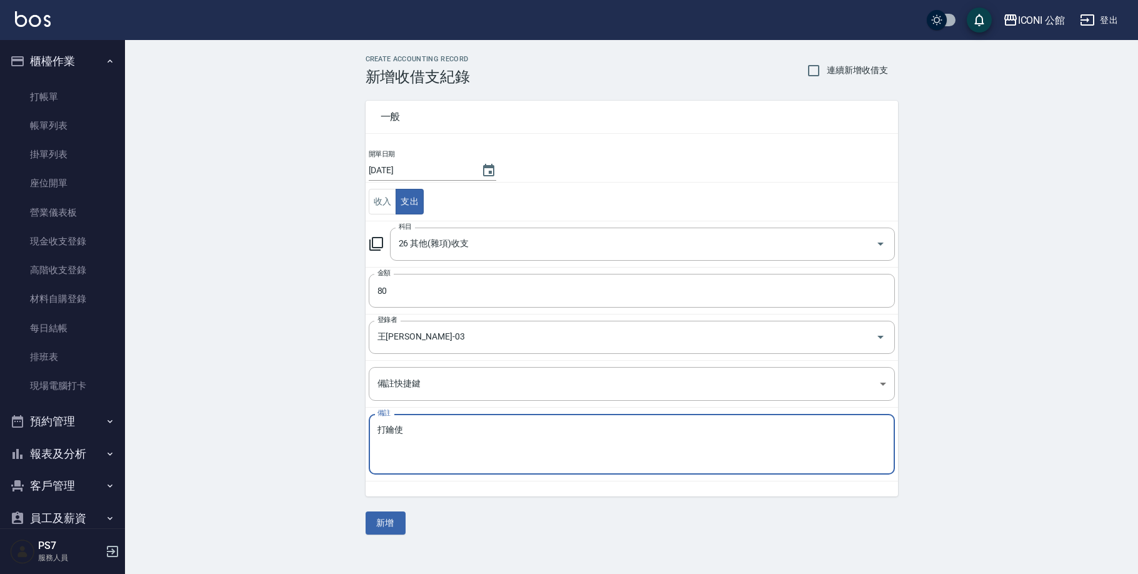
click at [428, 424] on textarea "打鑰使" at bounding box center [632, 444] width 509 height 40
click at [512, 426] on textarea "打鑰時" at bounding box center [632, 444] width 509 height 40
click at [560, 209] on td "收入 支出" at bounding box center [632, 202] width 533 height 39
drag, startPoint x: 419, startPoint y: 439, endPoint x: 433, endPoint y: 434, distance: 14.9
click at [433, 434] on textarea "打鑰使" at bounding box center [632, 444] width 509 height 40
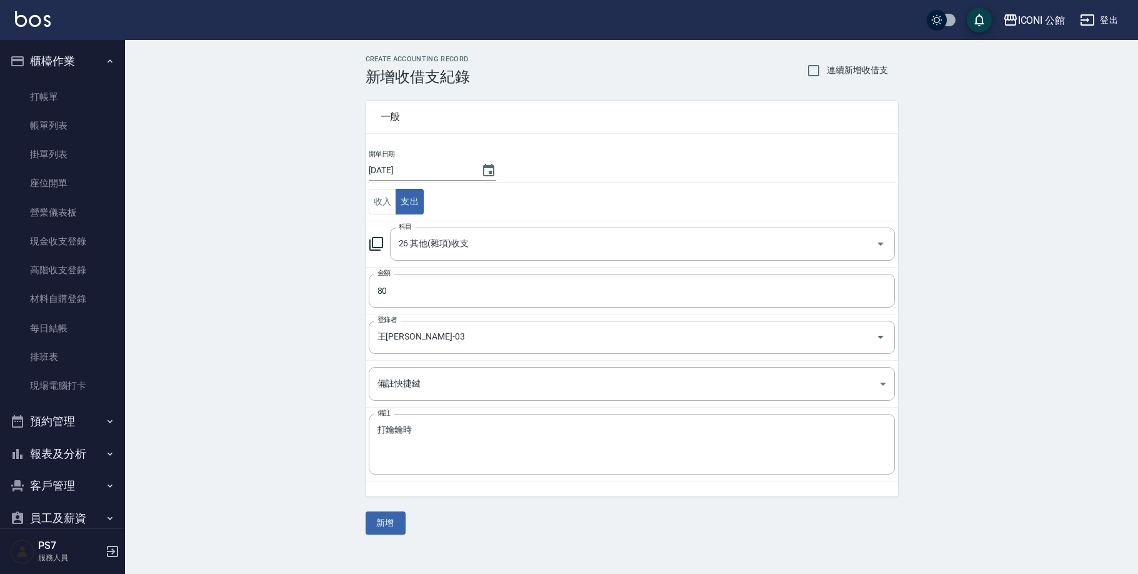
click at [548, 269] on td "金額 80 金額" at bounding box center [632, 290] width 533 height 47
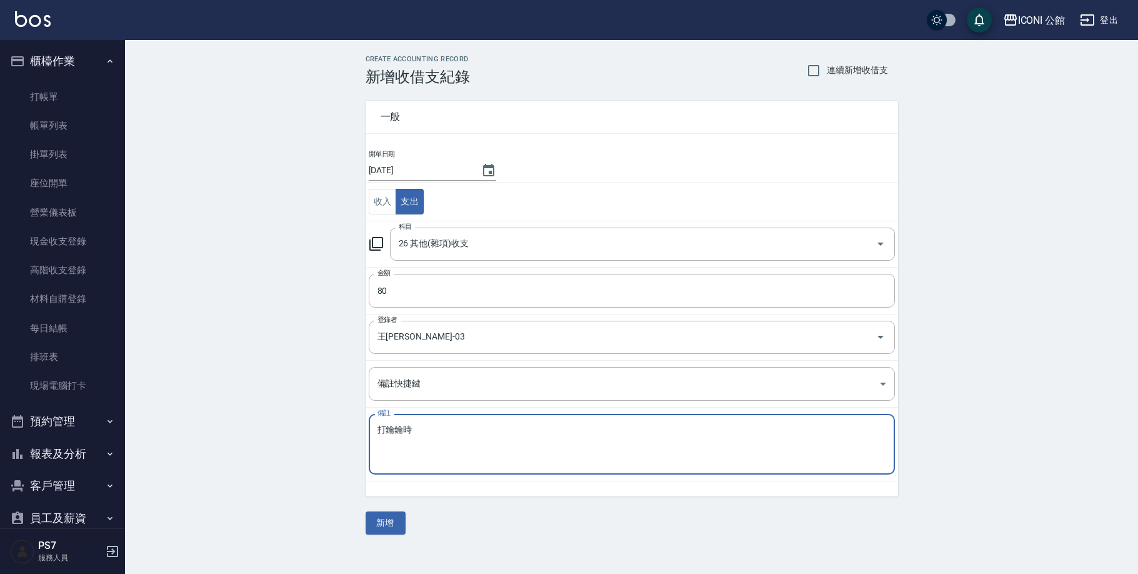
click at [436, 429] on textarea "打鑰鑰時" at bounding box center [632, 444] width 509 height 40
click at [585, 189] on td "收入 支出" at bounding box center [632, 202] width 533 height 39
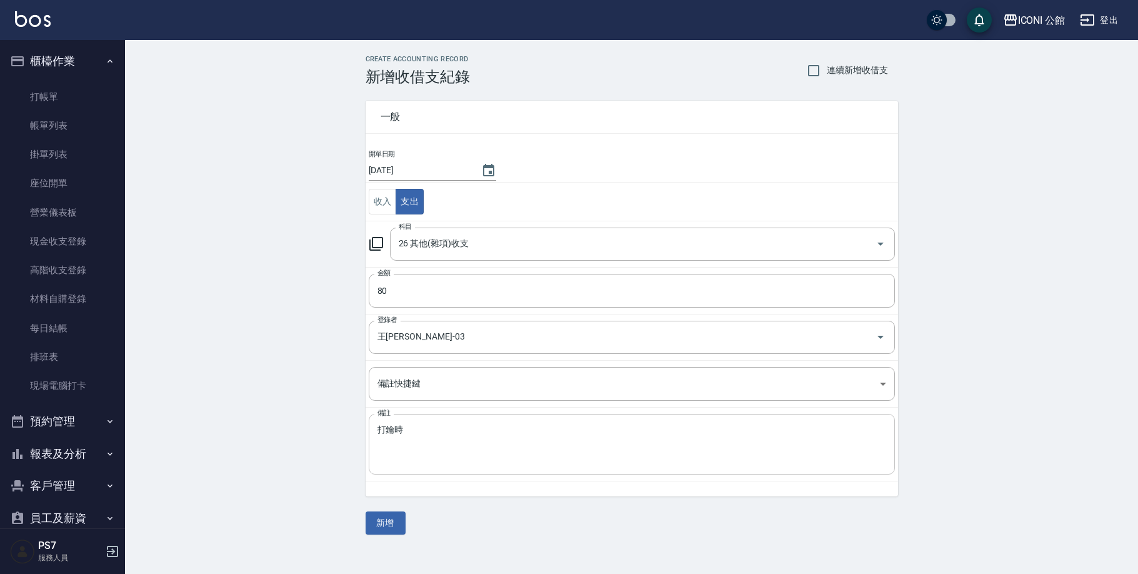
click at [419, 423] on div "打鑰時 x 備註" at bounding box center [632, 444] width 526 height 61
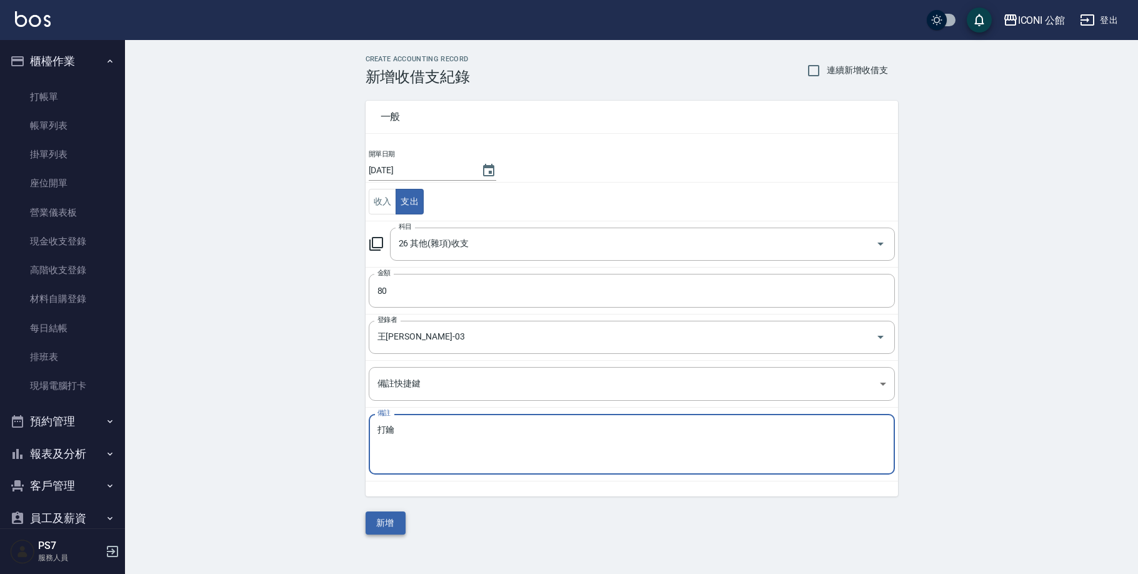
type textarea "打鑰"
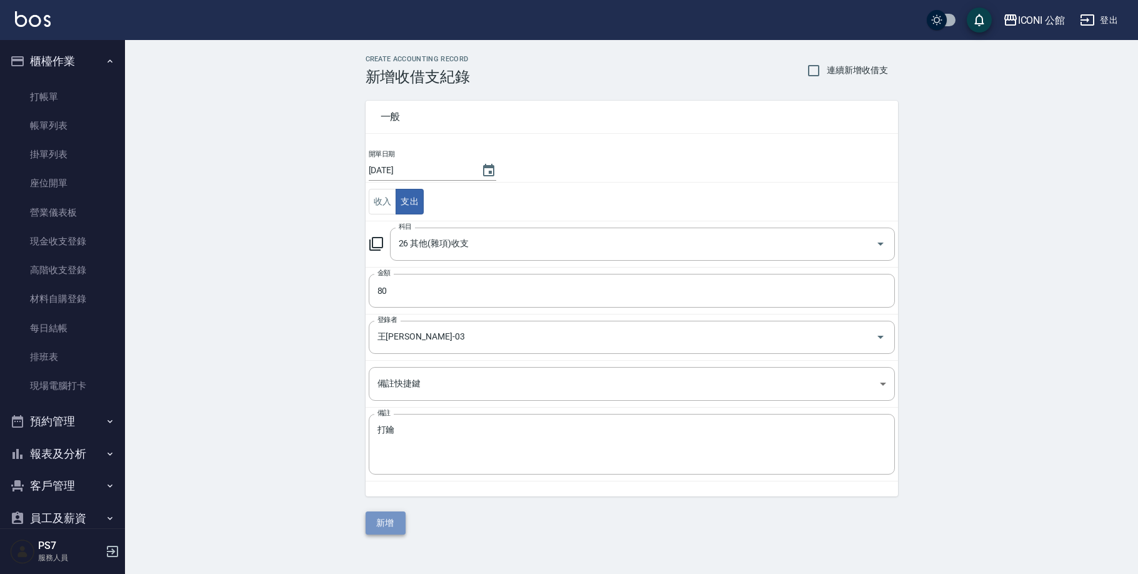
click at [403, 519] on button "新增" at bounding box center [386, 522] width 40 height 23
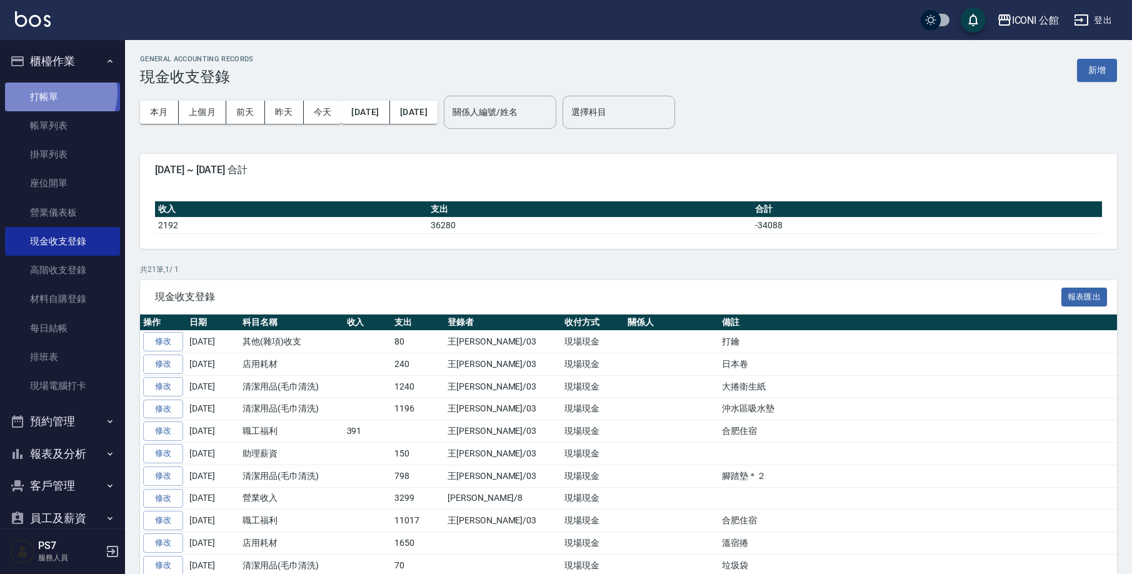
click at [57, 93] on link "打帳單" at bounding box center [62, 97] width 115 height 29
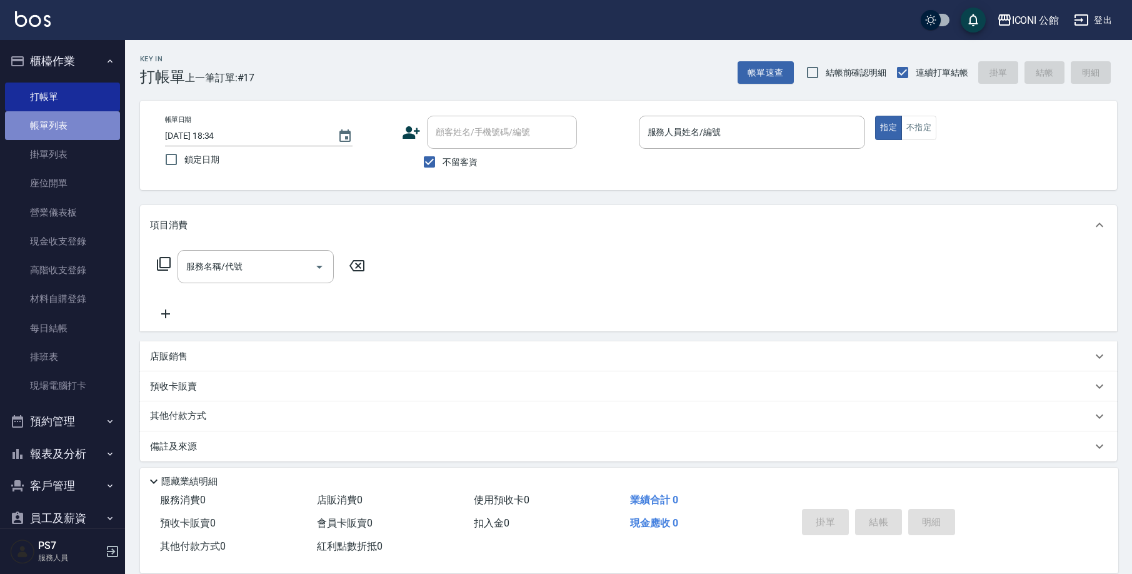
click at [91, 129] on link "帳單列表" at bounding box center [62, 125] width 115 height 29
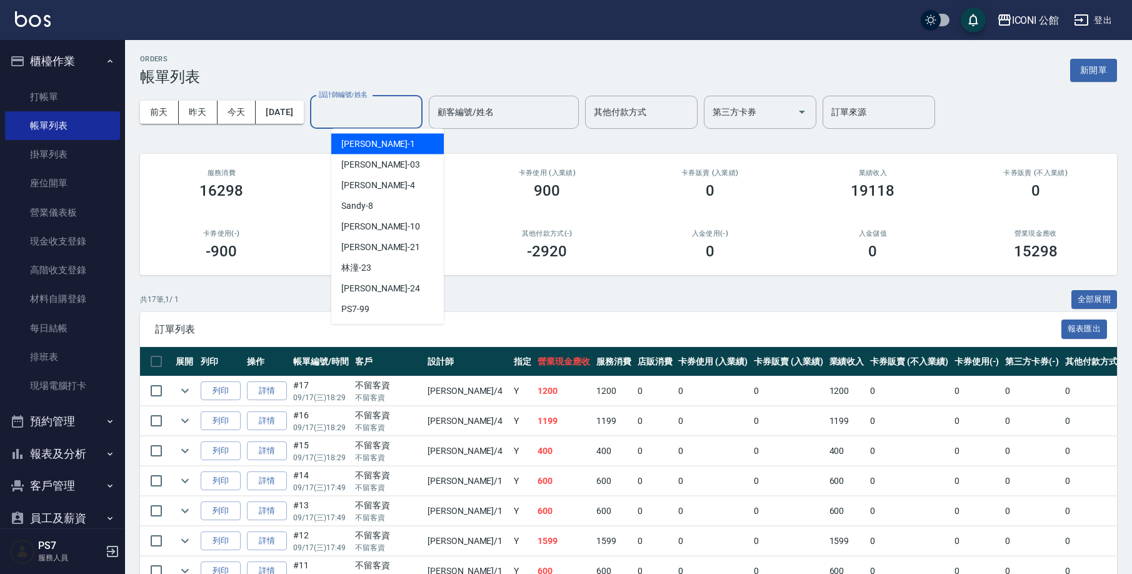
click at [385, 113] on input "設計師編號/姓名" at bounding box center [366, 112] width 101 height 22
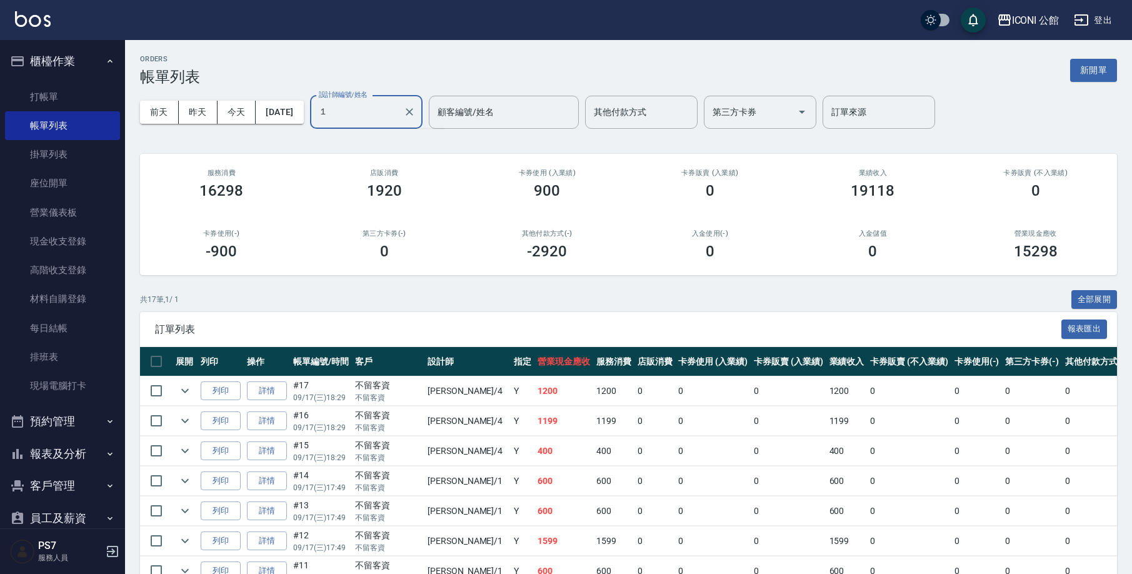
type input "１"
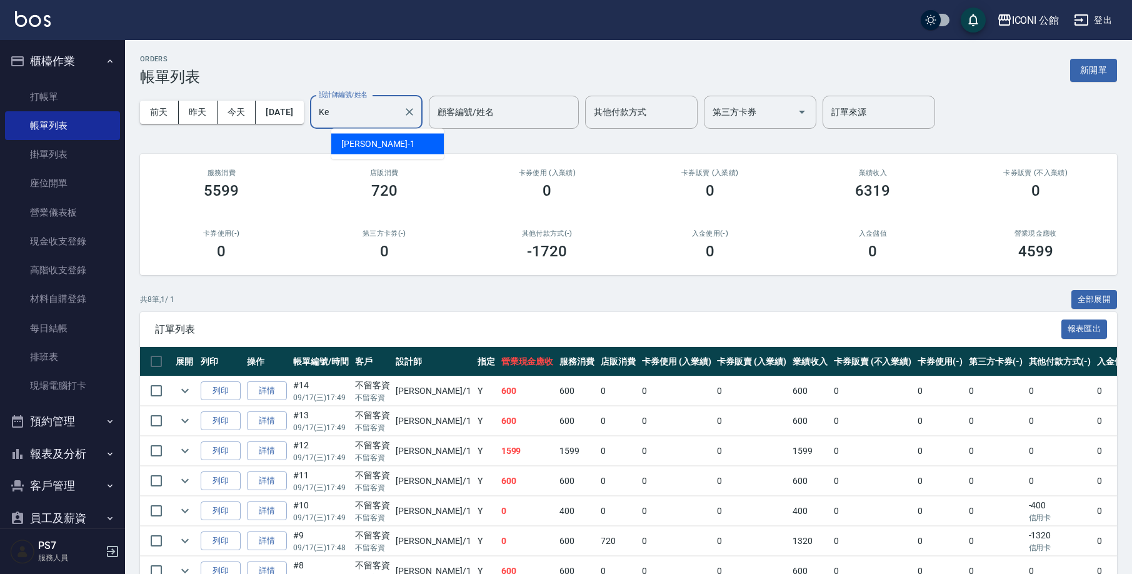
type input "K"
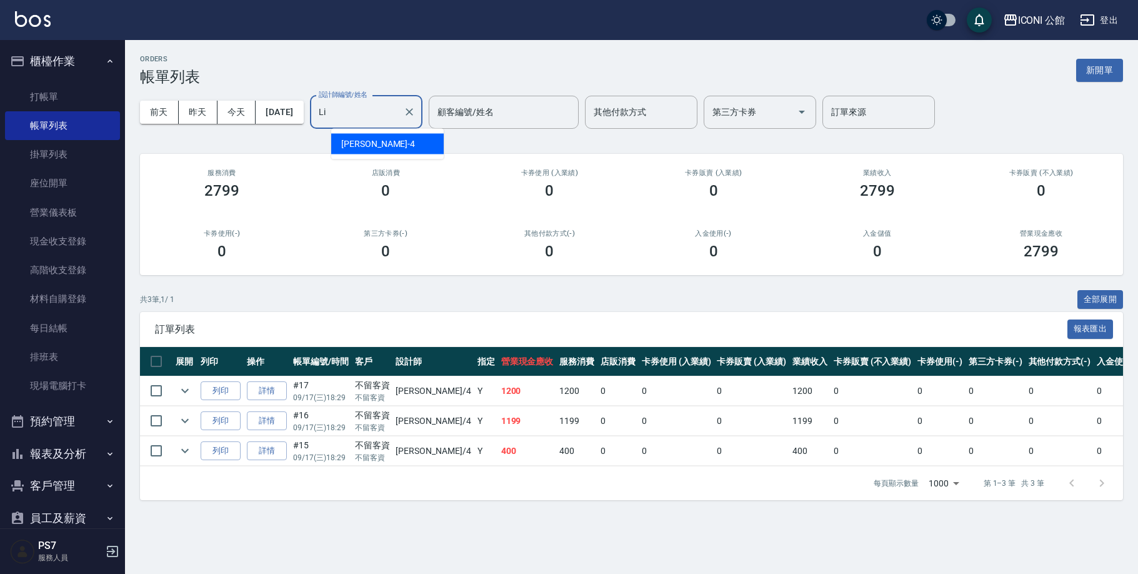
type input "L"
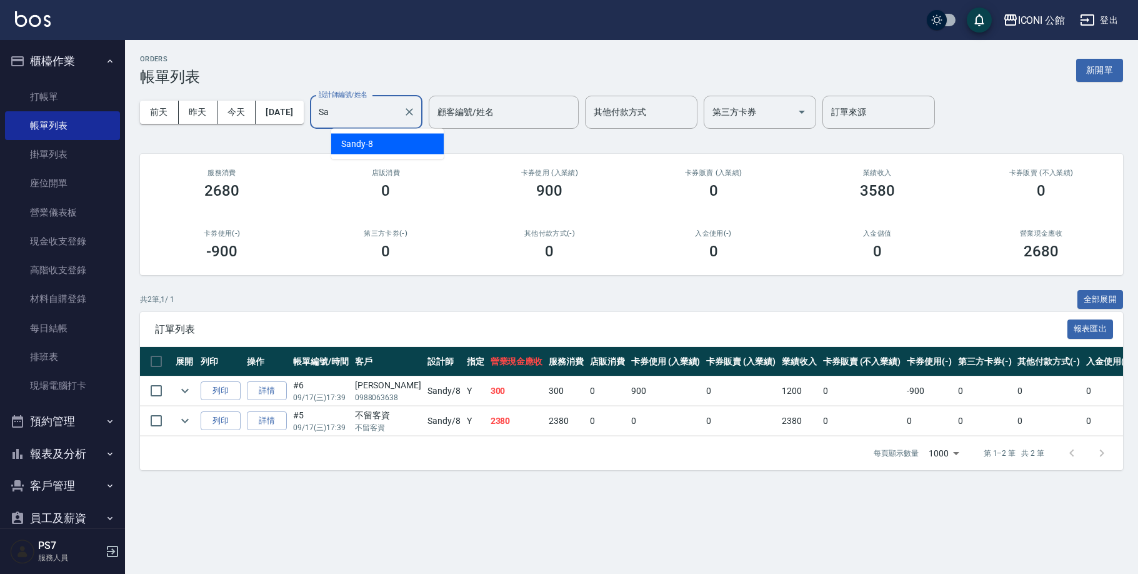
type input "S"
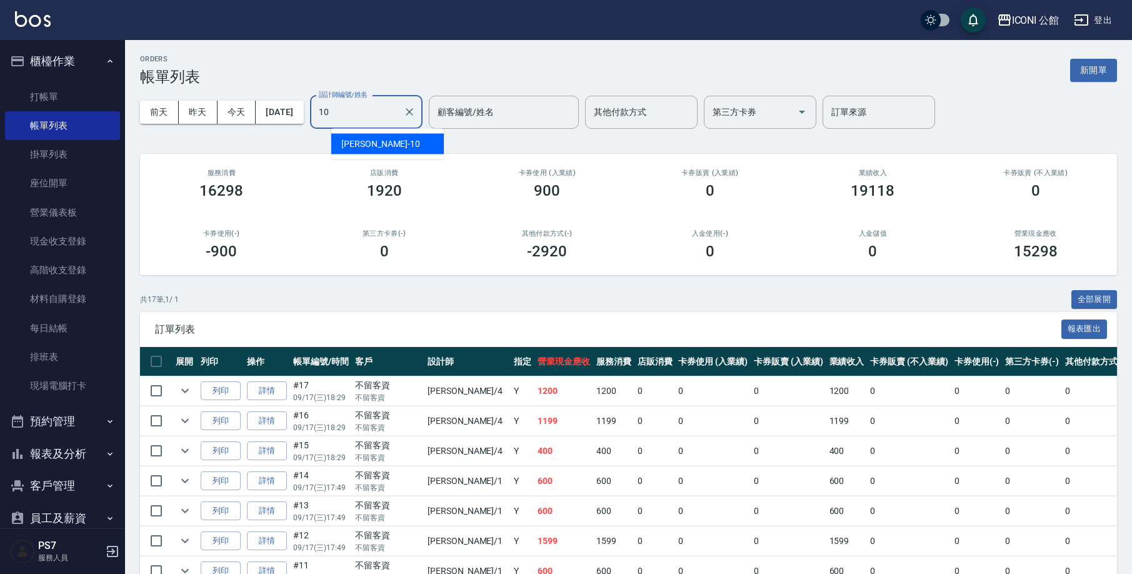
type input "[PERSON_NAME]-10"
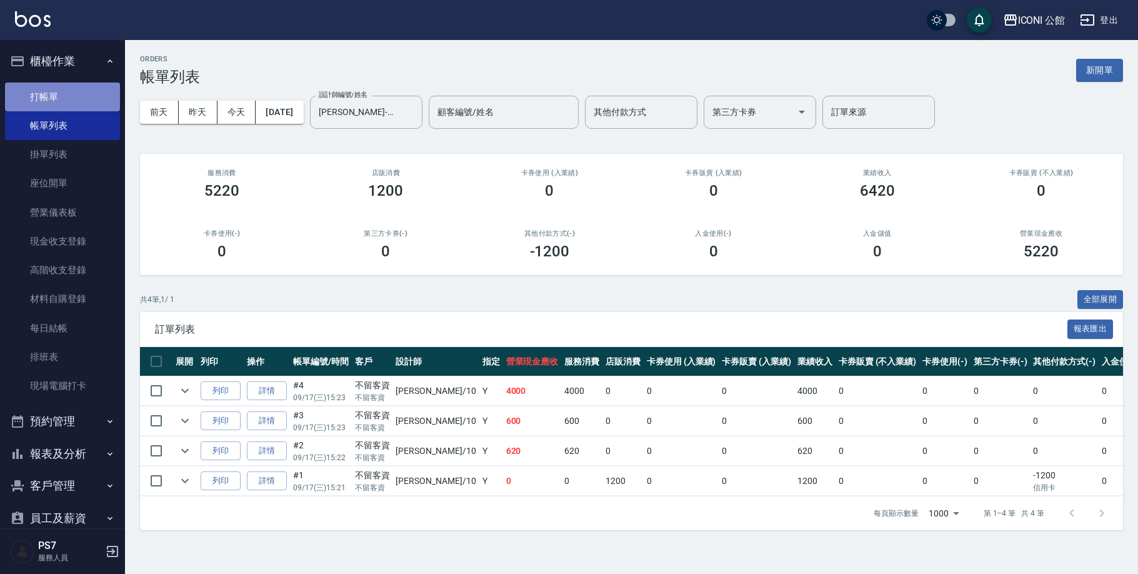
click at [66, 99] on link "打帳單" at bounding box center [62, 97] width 115 height 29
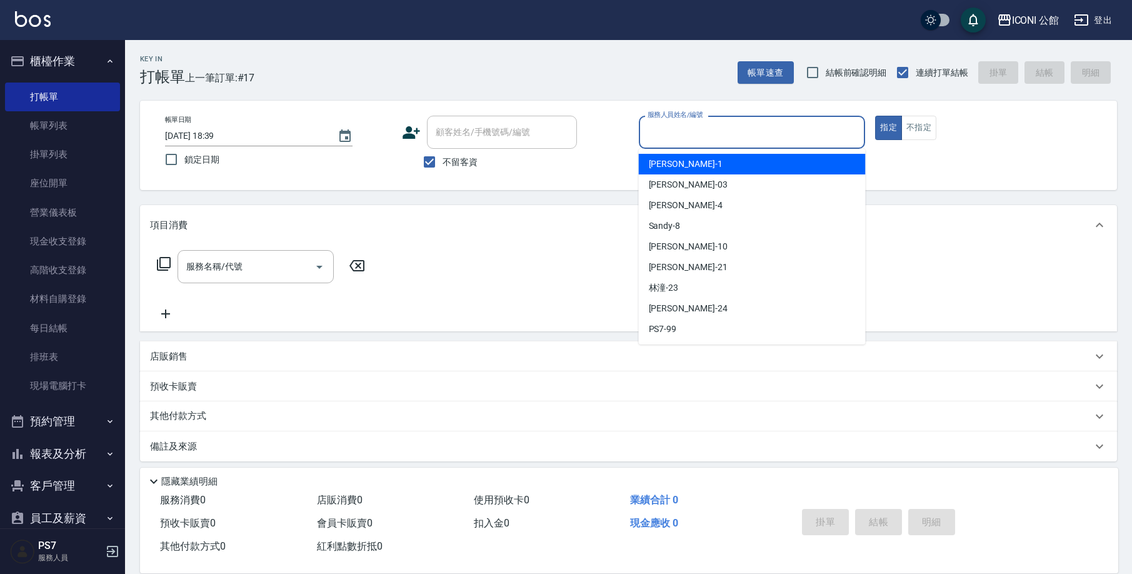
click at [666, 131] on input "服務人員姓名/編號" at bounding box center [753, 132] width 216 height 22
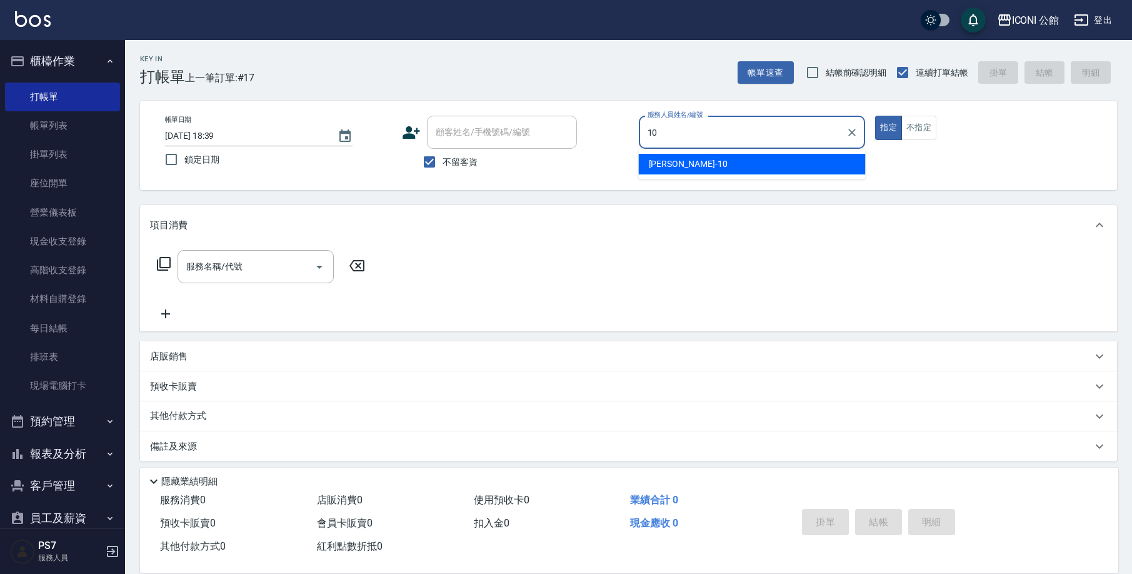
type input "[PERSON_NAME]-10"
type button "true"
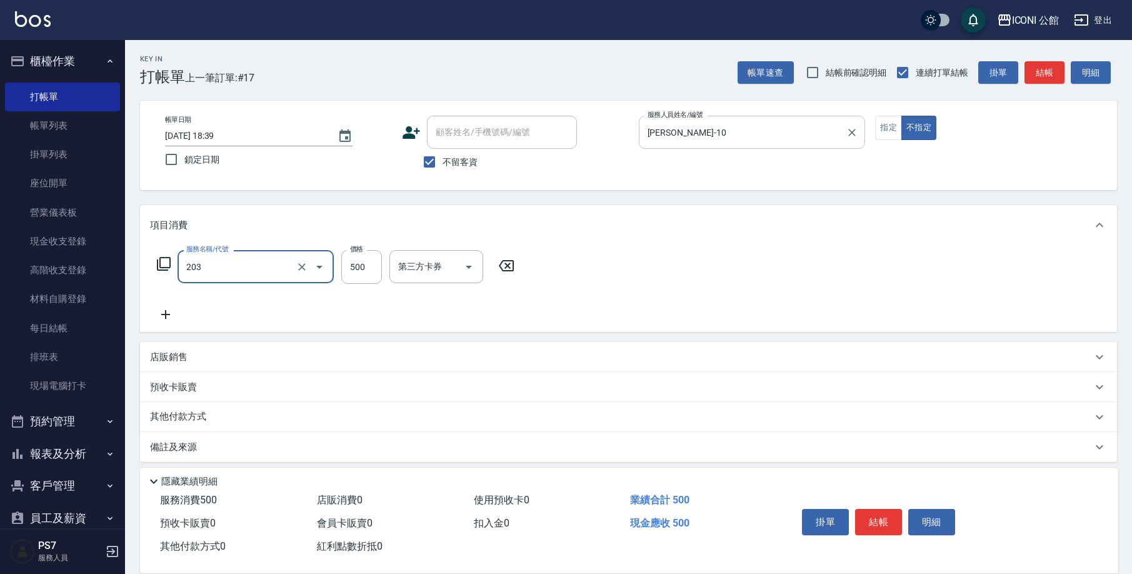
type input "不指定洗+剪(203)"
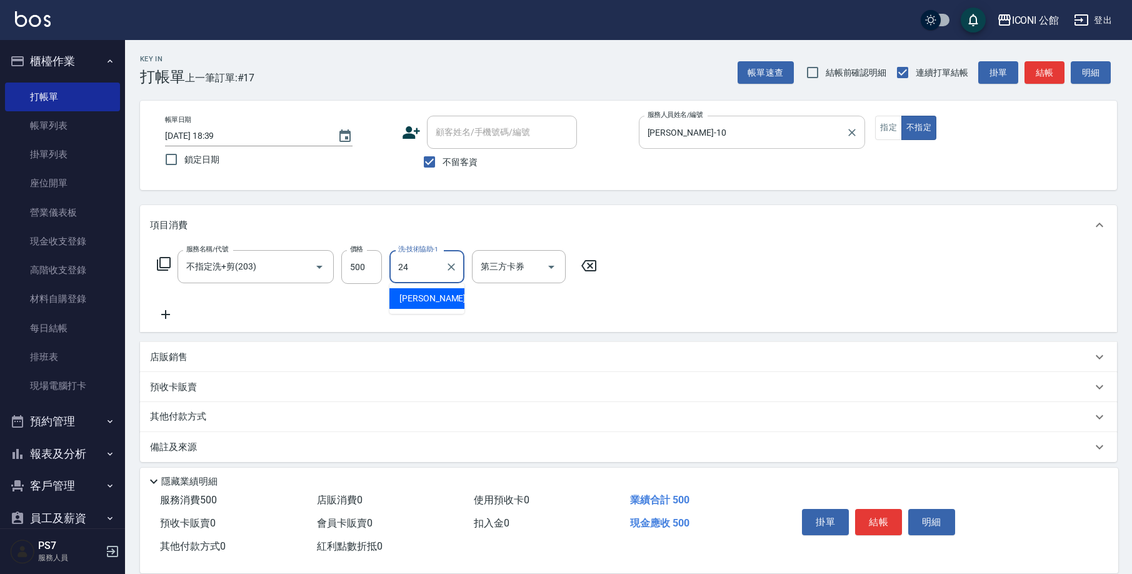
type input "[PERSON_NAME]-24"
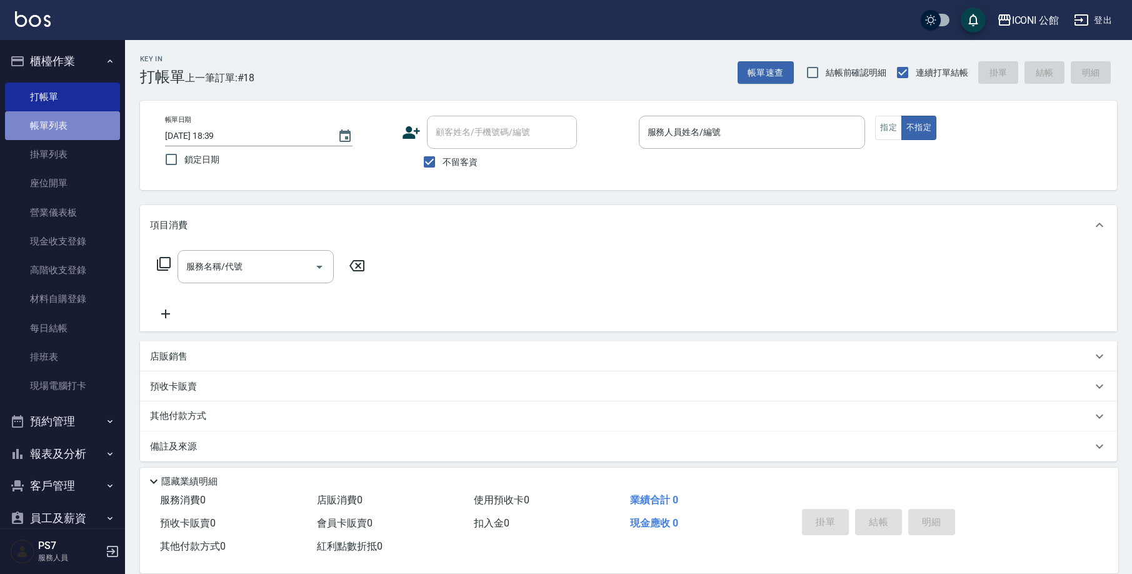
click at [77, 120] on link "帳單列表" at bounding box center [62, 125] width 115 height 29
